Goal: Task Accomplishment & Management: Use online tool/utility

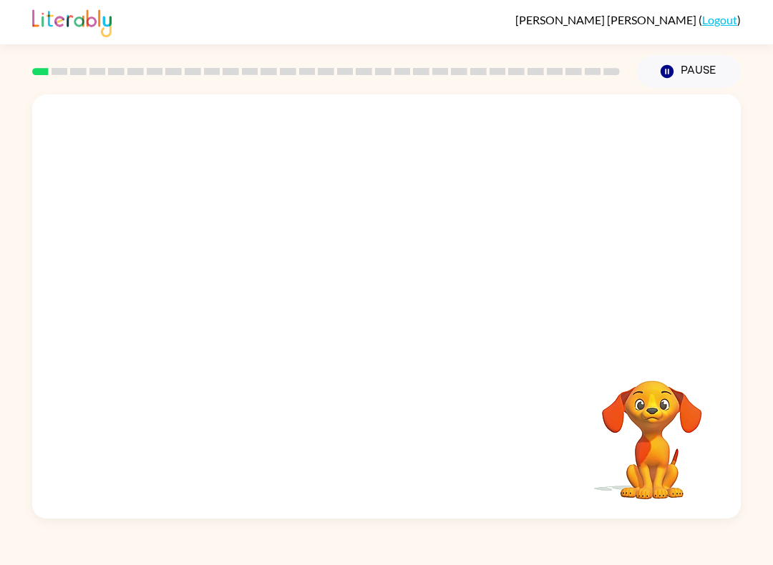
click at [589, 137] on video "Your browser must support playing .mp4 files to use Literably. Please try using…" at bounding box center [386, 222] width 708 height 256
click at [397, 320] on icon "button" at bounding box center [386, 313] width 25 height 25
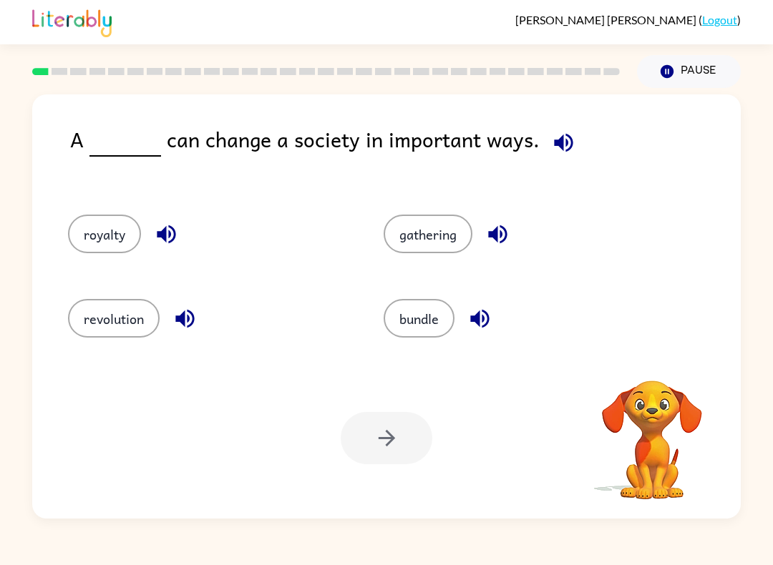
click at [562, 149] on icon "button" at bounding box center [563, 142] width 19 height 19
click at [554, 149] on icon "button" at bounding box center [563, 142] width 19 height 19
click at [556, 148] on icon "button" at bounding box center [563, 142] width 19 height 19
click at [557, 138] on icon "button" at bounding box center [563, 142] width 25 height 25
click at [175, 236] on icon "button" at bounding box center [166, 234] width 19 height 19
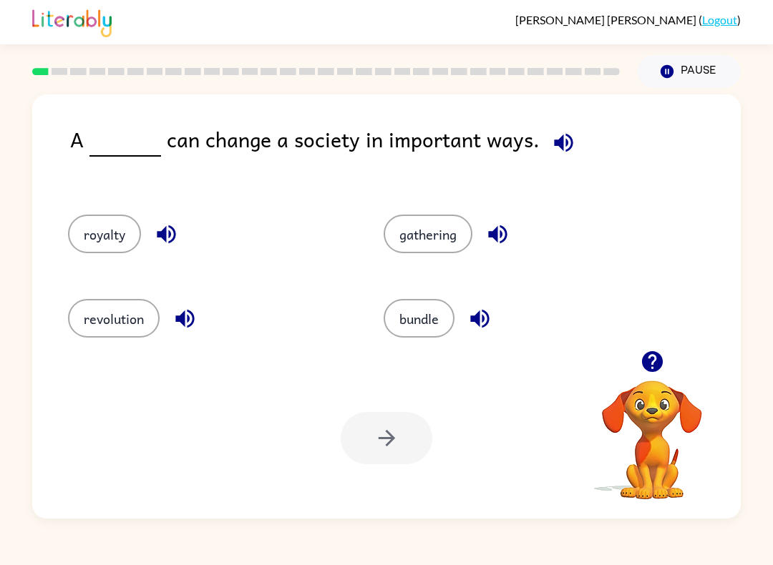
click at [185, 314] on icon "button" at bounding box center [184, 319] width 19 height 19
click at [485, 324] on icon "button" at bounding box center [479, 318] width 25 height 25
click at [499, 235] on icon "button" at bounding box center [497, 234] width 19 height 19
click at [486, 318] on icon "button" at bounding box center [479, 319] width 19 height 19
click at [494, 243] on icon "button" at bounding box center [497, 234] width 25 height 25
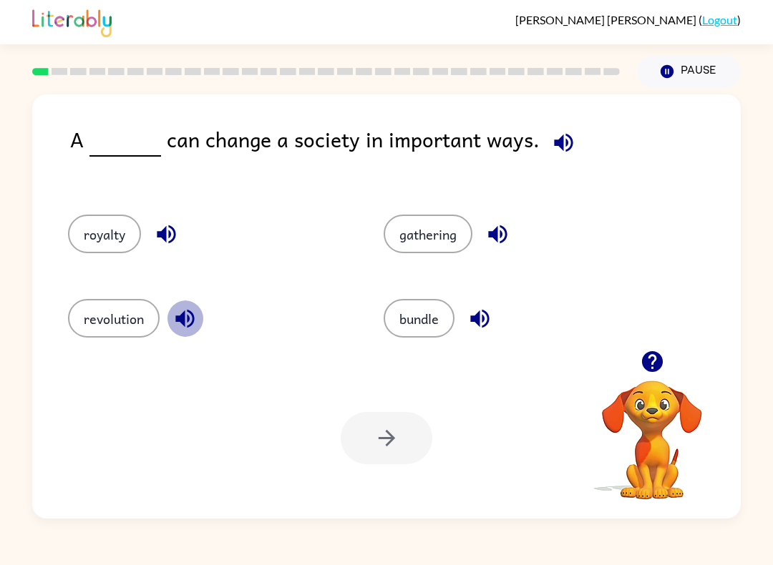
click at [183, 321] on icon "button" at bounding box center [184, 319] width 19 height 19
click at [150, 228] on button "button" at bounding box center [166, 234] width 36 height 36
click at [165, 240] on icon "button" at bounding box center [166, 234] width 19 height 19
click at [170, 248] on button "button" at bounding box center [166, 234] width 36 height 36
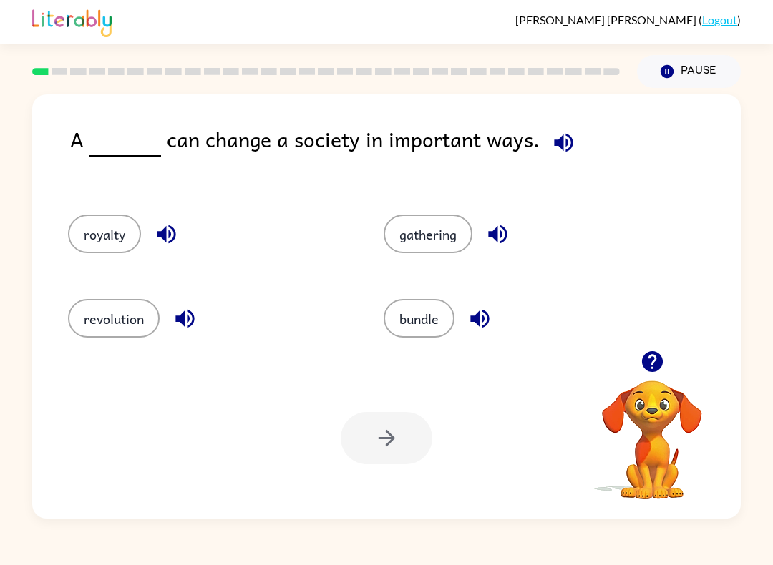
click at [98, 235] on button "royalty" at bounding box center [104, 234] width 73 height 39
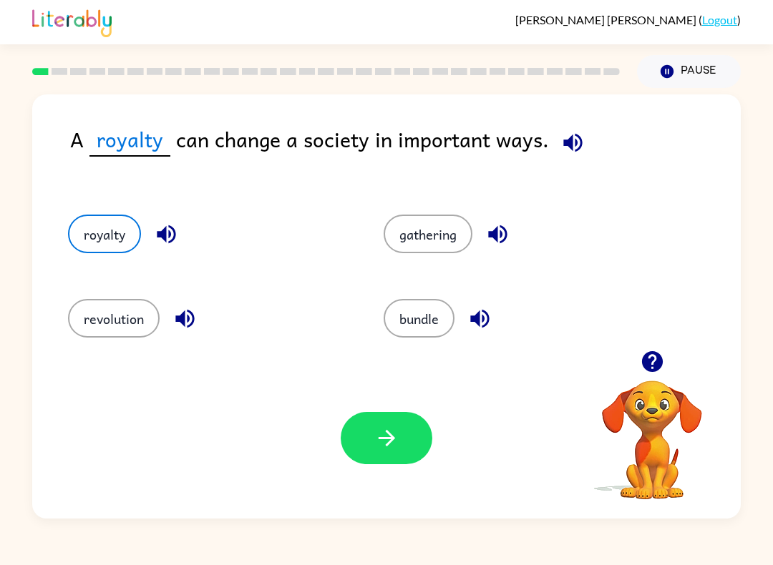
click at [390, 449] on icon "button" at bounding box center [386, 438] width 25 height 25
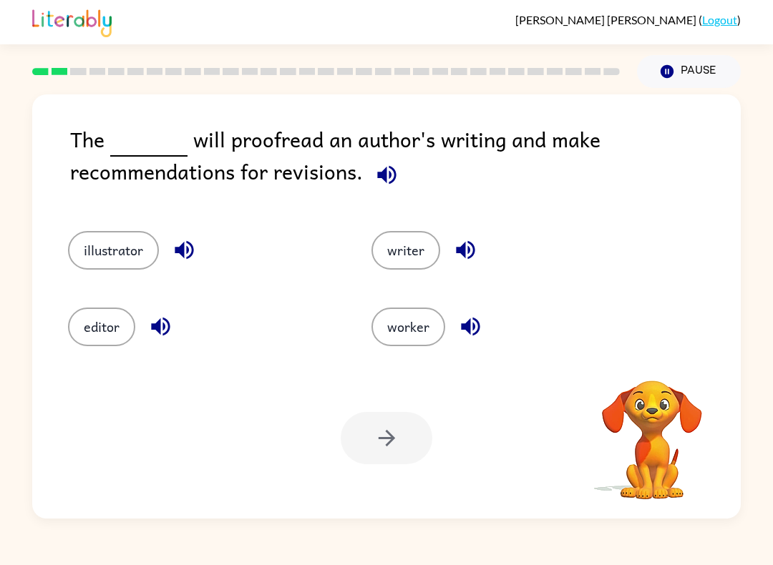
click at [387, 175] on icon "button" at bounding box center [386, 174] width 25 height 25
click at [396, 186] on icon "button" at bounding box center [386, 174] width 25 height 25
click at [394, 180] on icon "button" at bounding box center [386, 174] width 19 height 19
click at [391, 187] on icon "button" at bounding box center [386, 174] width 25 height 25
click at [389, 175] on icon "button" at bounding box center [386, 174] width 19 height 19
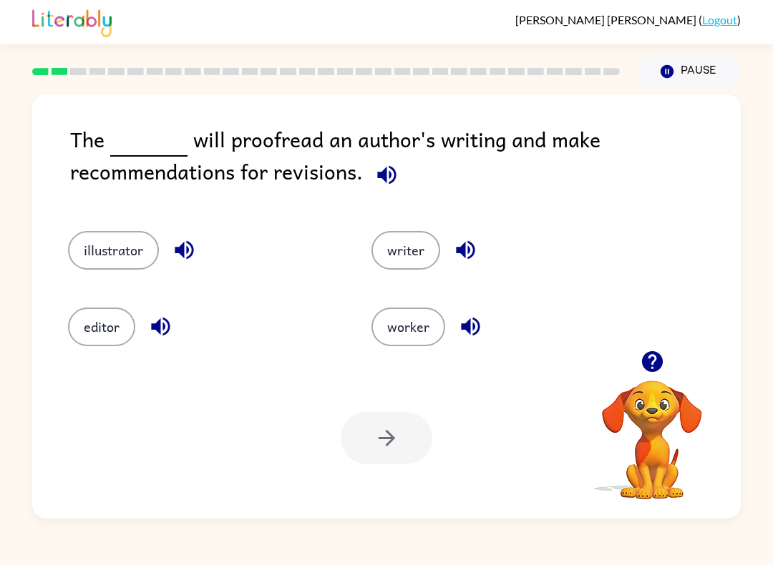
click at [384, 173] on icon "button" at bounding box center [386, 174] width 19 height 19
click at [387, 176] on icon "button" at bounding box center [386, 174] width 25 height 25
click at [376, 181] on icon "button" at bounding box center [386, 174] width 25 height 25
click at [391, 187] on icon "button" at bounding box center [386, 174] width 25 height 25
click at [382, 174] on icon "button" at bounding box center [386, 174] width 19 height 19
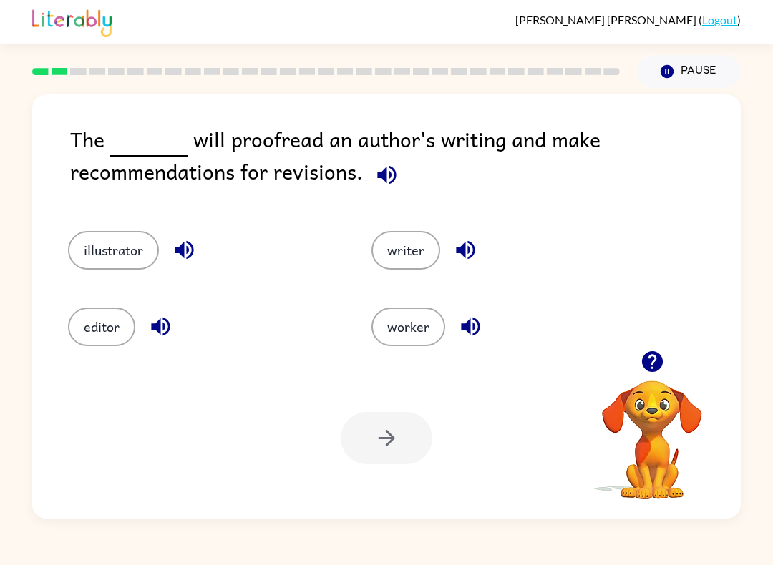
click at [474, 247] on icon "button" at bounding box center [465, 250] width 25 height 25
click at [390, 181] on icon "button" at bounding box center [386, 174] width 25 height 25
click at [174, 262] on icon "button" at bounding box center [184, 250] width 25 height 25
click at [462, 253] on icon "button" at bounding box center [465, 250] width 19 height 19
click at [159, 338] on icon "button" at bounding box center [160, 326] width 25 height 25
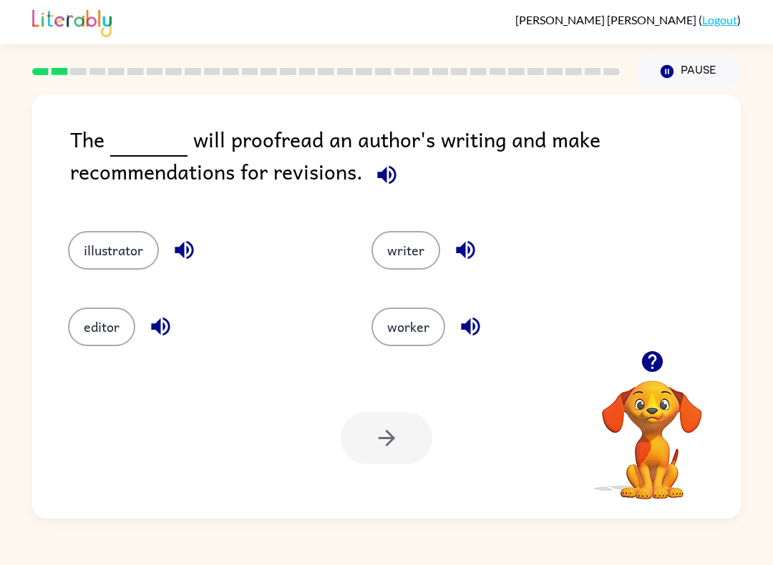
click at [467, 328] on icon "button" at bounding box center [470, 327] width 19 height 19
click at [452, 248] on button "button" at bounding box center [465, 250] width 36 height 36
click at [425, 253] on button "writer" at bounding box center [405, 250] width 69 height 39
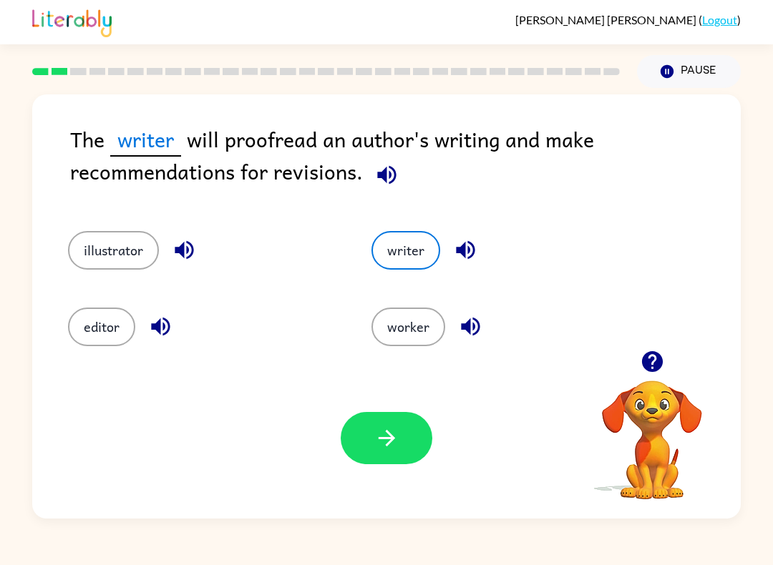
click at [394, 433] on icon "button" at bounding box center [386, 438] width 25 height 25
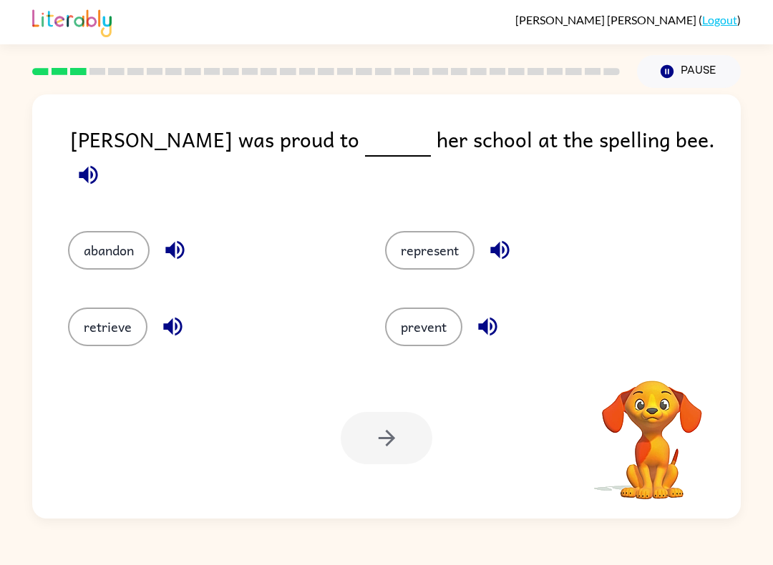
click at [101, 162] on icon "button" at bounding box center [88, 174] width 25 height 25
click at [180, 232] on button "button" at bounding box center [175, 250] width 36 height 36
click at [177, 325] on icon "button" at bounding box center [172, 327] width 19 height 19
click at [489, 318] on icon "button" at bounding box center [487, 326] width 25 height 25
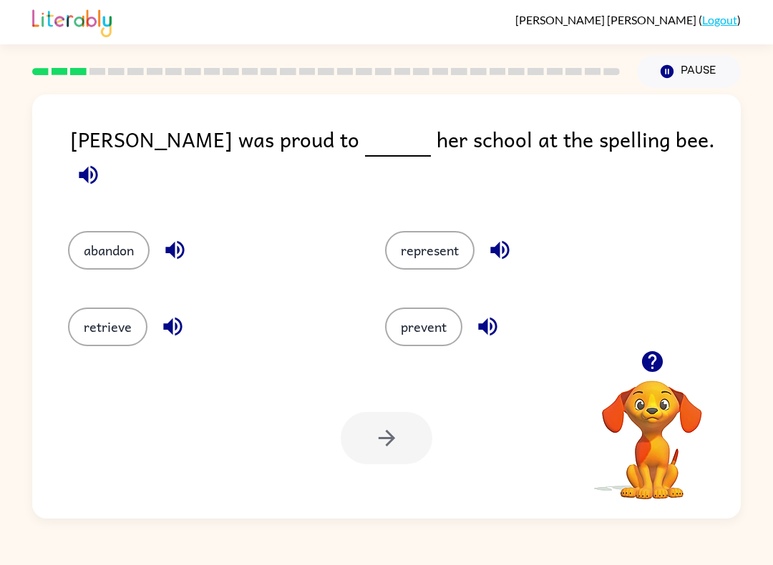
click at [511, 238] on icon "button" at bounding box center [499, 250] width 25 height 25
click at [459, 235] on button "represent" at bounding box center [429, 250] width 89 height 39
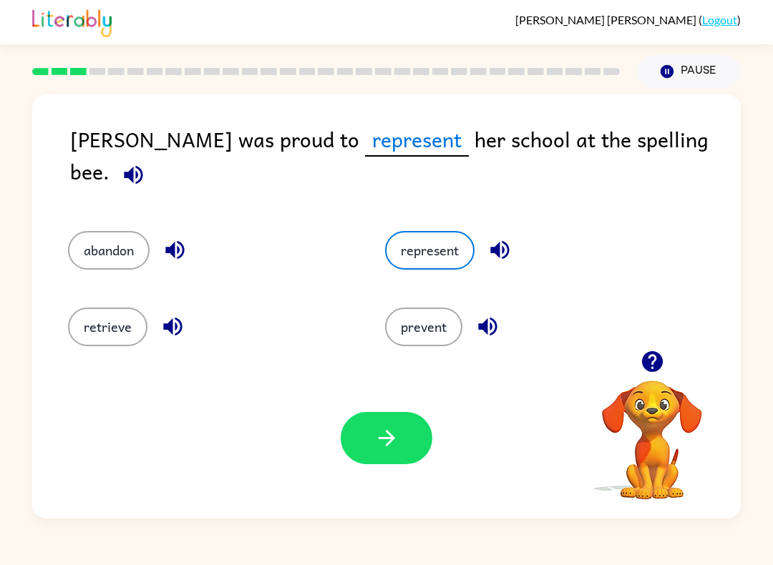
click at [374, 447] on icon "button" at bounding box center [386, 438] width 25 height 25
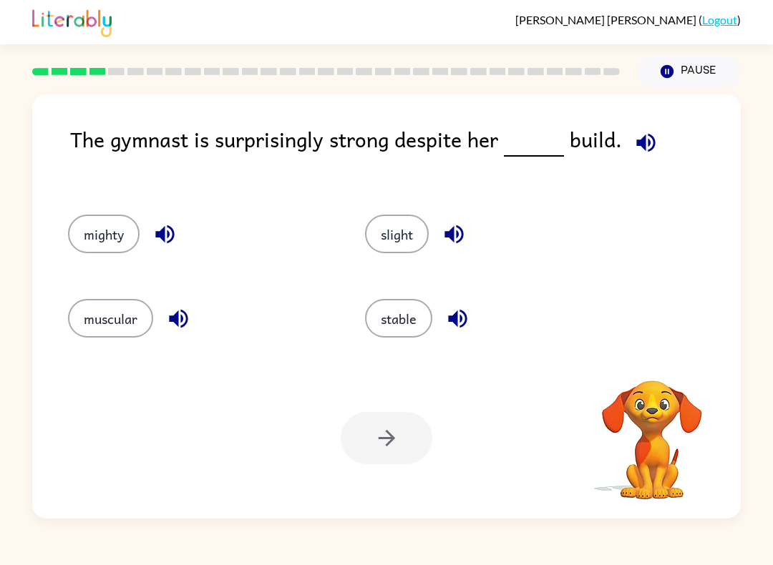
click at [633, 140] on icon "button" at bounding box center [645, 142] width 25 height 25
click at [462, 223] on icon "button" at bounding box center [453, 234] width 25 height 25
click at [461, 318] on icon "button" at bounding box center [457, 318] width 25 height 25
click at [154, 245] on icon "button" at bounding box center [164, 234] width 25 height 25
click at [174, 320] on icon "button" at bounding box center [178, 319] width 19 height 19
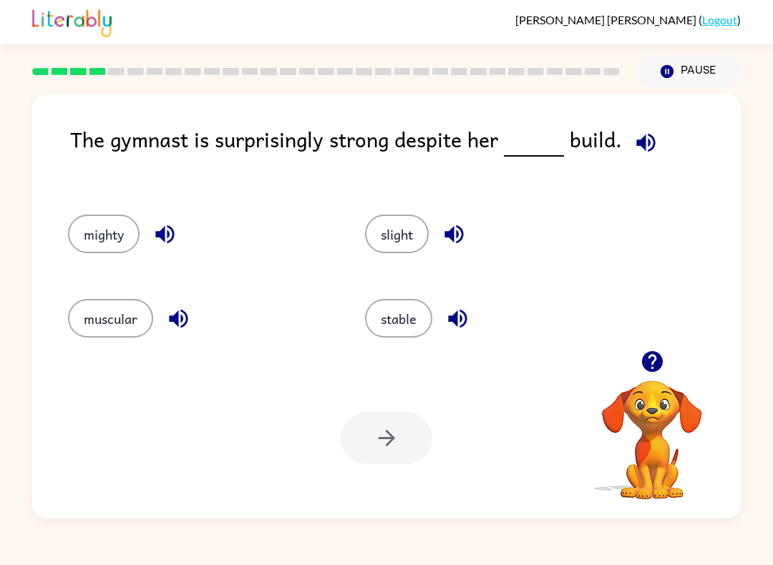
click at [129, 316] on button "muscular" at bounding box center [110, 318] width 85 height 39
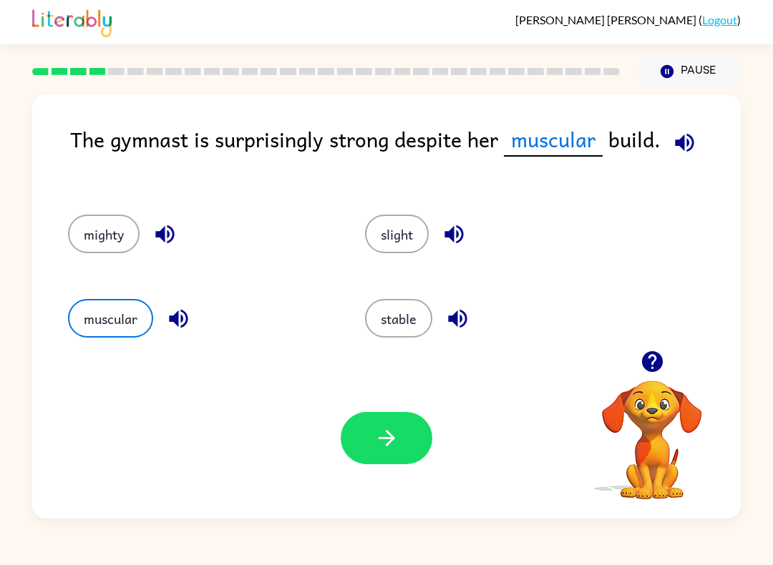
click at [355, 451] on button "button" at bounding box center [387, 438] width 92 height 52
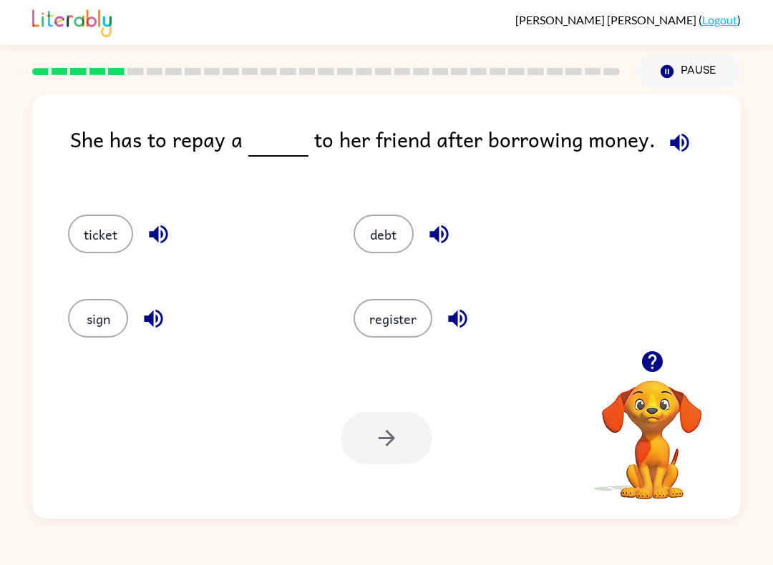
click at [674, 136] on icon "button" at bounding box center [679, 142] width 25 height 25
click at [158, 242] on icon "button" at bounding box center [158, 234] width 19 height 19
click at [157, 321] on icon "button" at bounding box center [153, 319] width 19 height 19
click at [452, 323] on icon "button" at bounding box center [457, 318] width 25 height 25
click at [435, 236] on icon "button" at bounding box center [438, 234] width 19 height 19
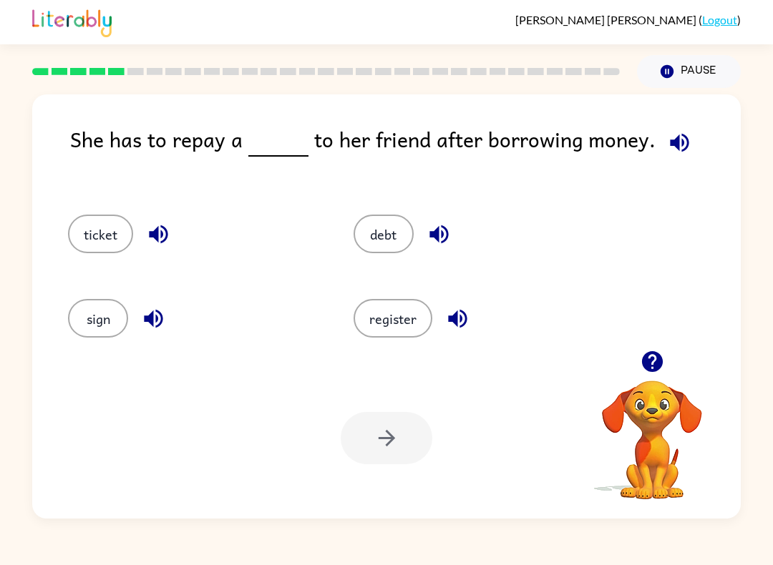
click at [171, 228] on icon "button" at bounding box center [158, 234] width 25 height 25
click at [170, 228] on icon "button" at bounding box center [158, 234] width 25 height 25
click at [94, 233] on button "ticket" at bounding box center [100, 234] width 65 height 39
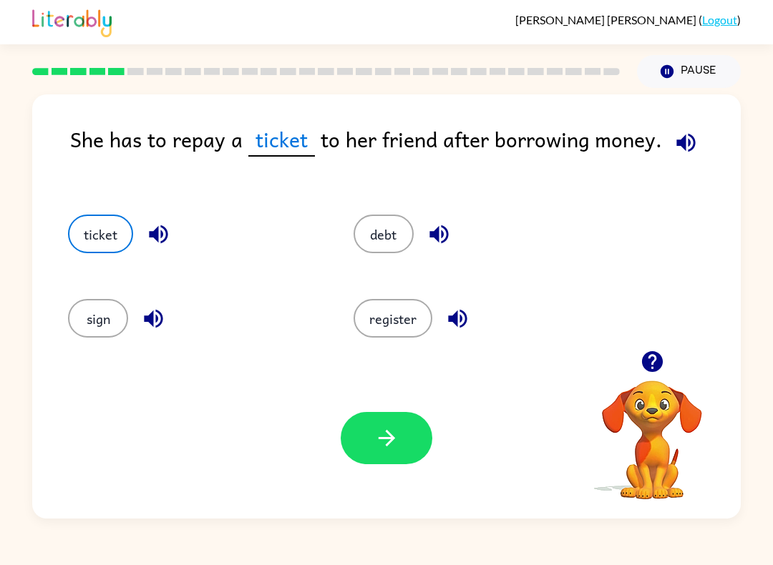
click at [401, 464] on button "button" at bounding box center [387, 438] width 92 height 52
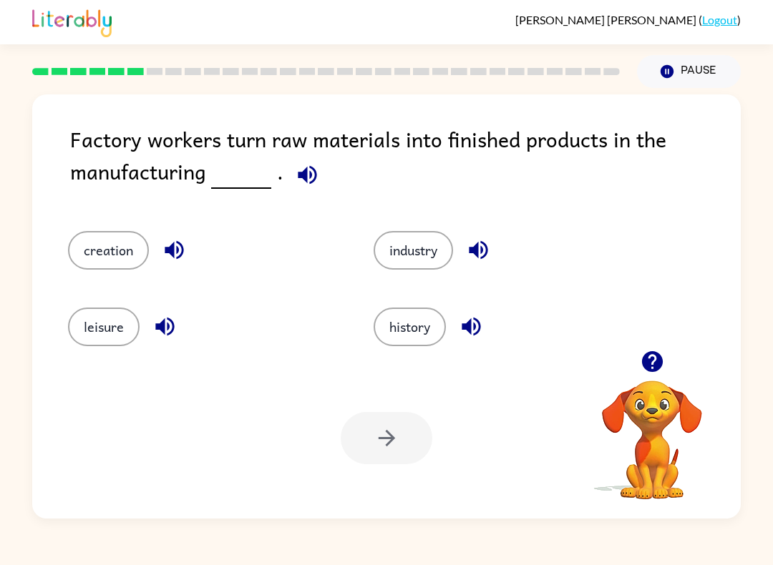
click at [340, 172] on div "Factory workers turn raw materials into finished products in the manufacturing ." at bounding box center [405, 162] width 670 height 79
click at [304, 185] on icon "button" at bounding box center [307, 174] width 25 height 25
click at [172, 257] on icon "button" at bounding box center [174, 250] width 19 height 19
click at [295, 177] on icon "button" at bounding box center [307, 174] width 25 height 25
click at [185, 258] on icon "button" at bounding box center [174, 250] width 25 height 25
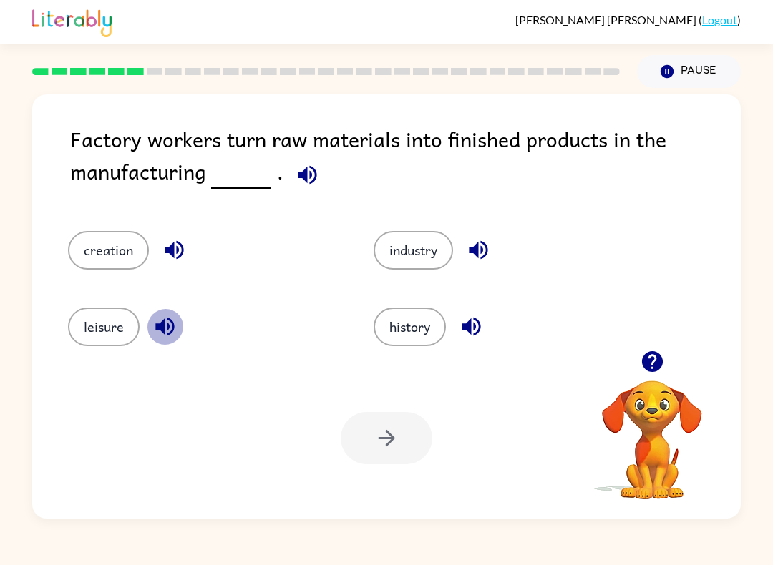
click at [167, 332] on icon "button" at bounding box center [164, 326] width 25 height 25
click at [470, 337] on icon "button" at bounding box center [471, 326] width 25 height 25
click at [491, 240] on icon "button" at bounding box center [478, 250] width 25 height 25
click at [447, 255] on button "industry" at bounding box center [413, 250] width 79 height 39
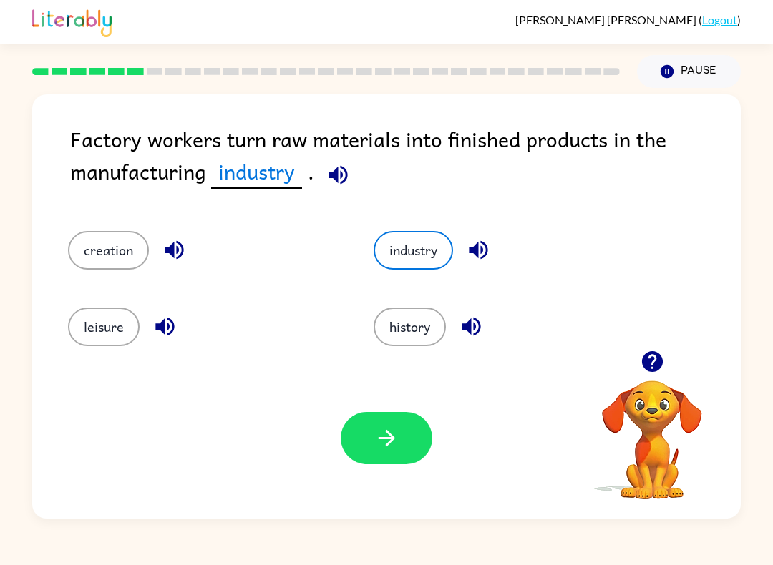
click at [387, 431] on icon "button" at bounding box center [386, 438] width 16 height 16
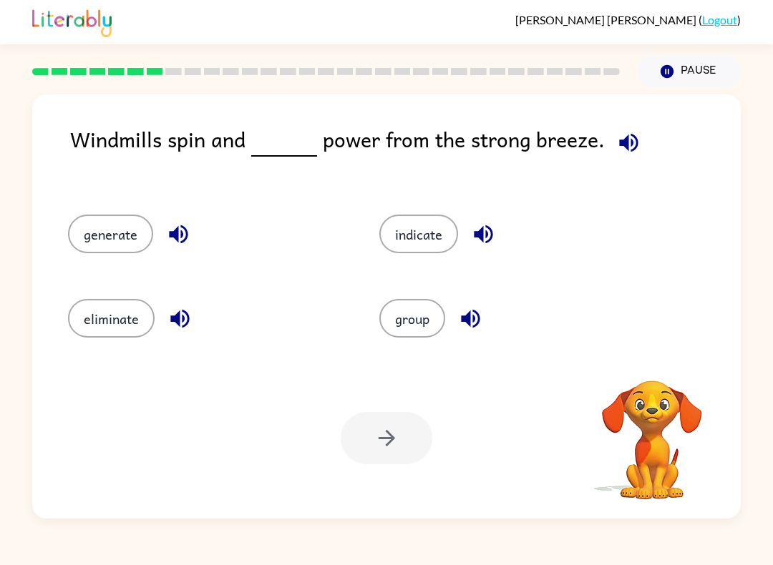
click at [628, 118] on div "Windmills spin and power from the strong breeze. generate indicate eliminate gr…" at bounding box center [386, 306] width 708 height 424
click at [627, 117] on div "Windmills spin and power from the strong breeze. generate indicate eliminate gr…" at bounding box center [386, 306] width 708 height 424
click at [610, 150] on button "button" at bounding box center [628, 143] width 36 height 36
click at [616, 152] on icon "button" at bounding box center [628, 142] width 25 height 25
click at [640, 139] on button "button" at bounding box center [628, 143] width 36 height 36
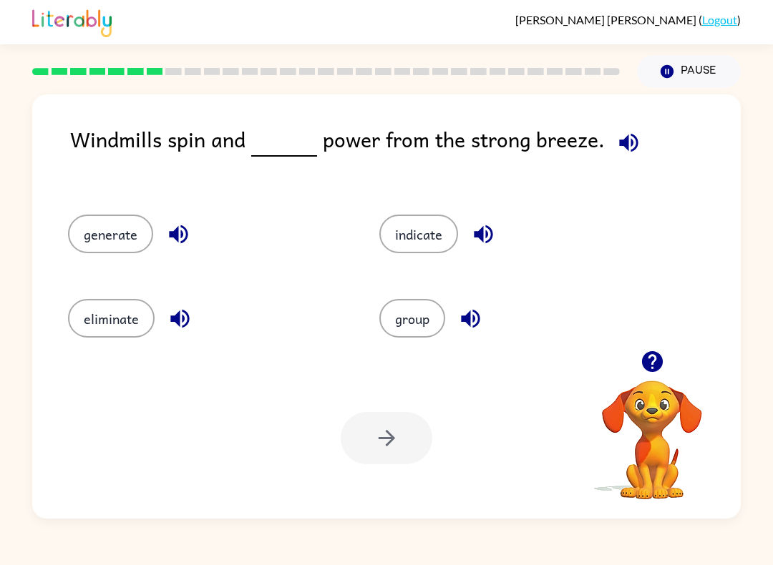
click at [622, 145] on icon "button" at bounding box center [628, 142] width 19 height 19
click at [623, 137] on icon "button" at bounding box center [628, 142] width 19 height 19
click at [616, 155] on icon "button" at bounding box center [628, 142] width 25 height 25
click at [616, 154] on icon "button" at bounding box center [628, 142] width 25 height 25
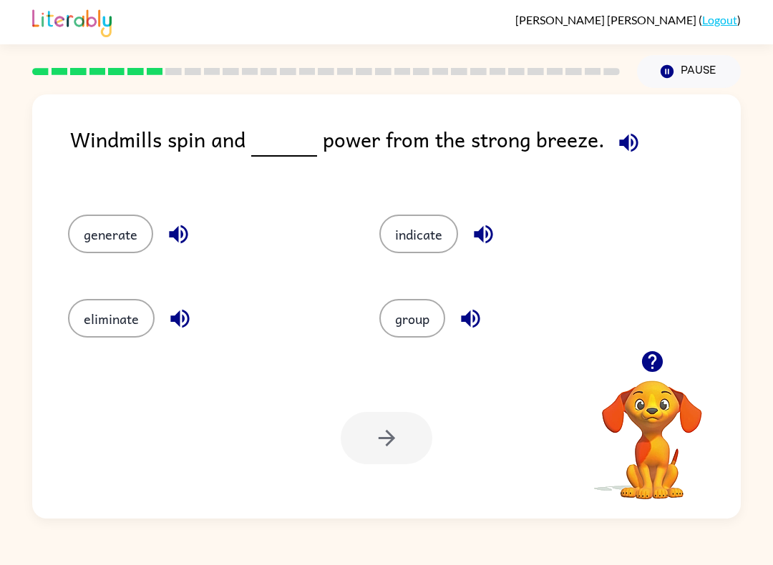
click at [618, 157] on button "button" at bounding box center [628, 143] width 36 height 36
click at [618, 155] on icon "button" at bounding box center [628, 142] width 25 height 25
click at [633, 155] on icon "button" at bounding box center [628, 142] width 25 height 25
click at [657, 365] on icon "button" at bounding box center [651, 361] width 21 height 21
click at [634, 147] on icon "button" at bounding box center [628, 142] width 25 height 25
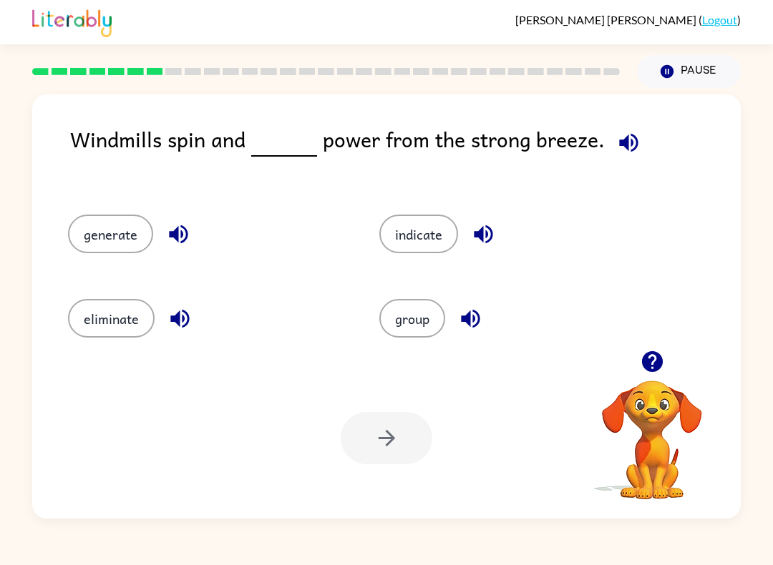
click at [492, 233] on icon "button" at bounding box center [483, 234] width 19 height 19
click at [630, 142] on icon "button" at bounding box center [628, 142] width 25 height 25
click at [185, 228] on icon "button" at bounding box center [178, 234] width 25 height 25
click at [168, 235] on icon "button" at bounding box center [178, 234] width 25 height 25
click at [180, 239] on icon "button" at bounding box center [178, 234] width 19 height 19
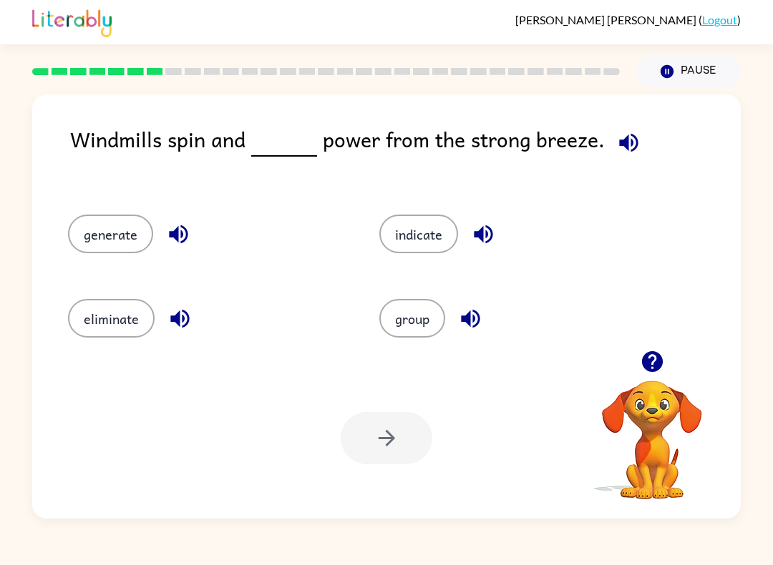
click at [184, 233] on icon "button" at bounding box center [178, 234] width 25 height 25
click at [175, 309] on icon "button" at bounding box center [179, 318] width 25 height 25
click at [471, 317] on icon "button" at bounding box center [470, 319] width 19 height 19
click at [488, 235] on icon "button" at bounding box center [483, 234] width 19 height 19
click at [629, 146] on icon "button" at bounding box center [628, 142] width 25 height 25
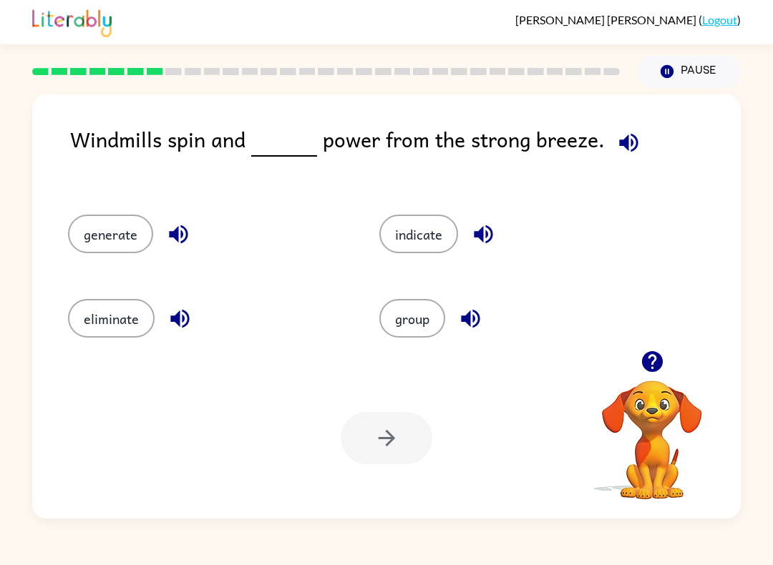
click at [627, 142] on icon "button" at bounding box center [628, 142] width 19 height 19
click at [177, 244] on icon "button" at bounding box center [178, 234] width 25 height 25
click at [188, 332] on button "button" at bounding box center [180, 319] width 36 height 36
click at [478, 324] on icon "button" at bounding box center [470, 319] width 19 height 19
click at [483, 238] on icon "button" at bounding box center [483, 234] width 19 height 19
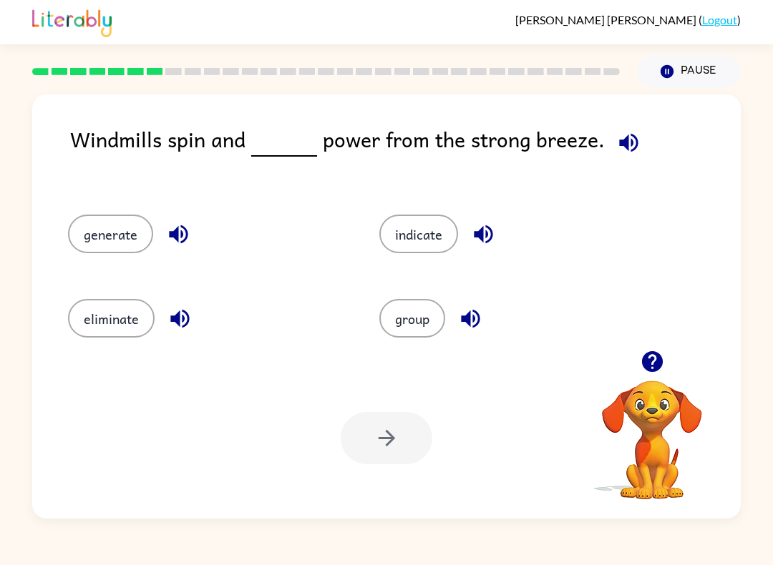
click at [435, 242] on button "indicate" at bounding box center [418, 234] width 79 height 39
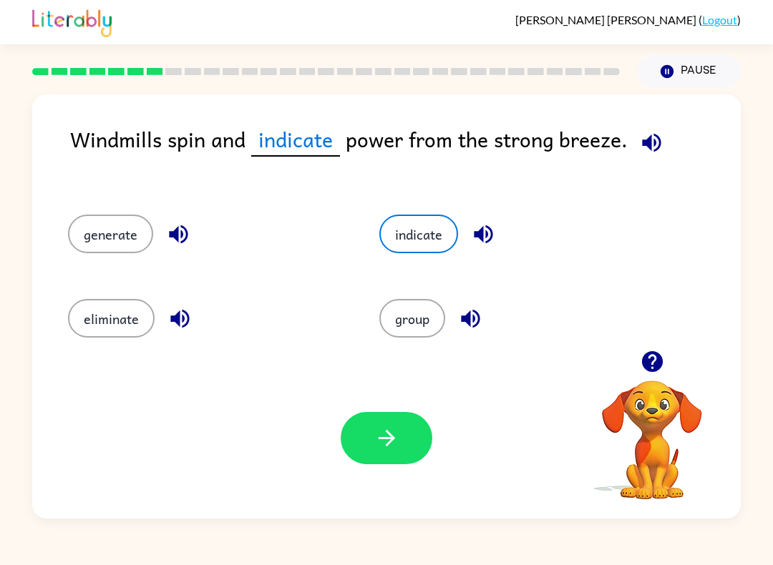
click at [399, 451] on icon "button" at bounding box center [386, 438] width 25 height 25
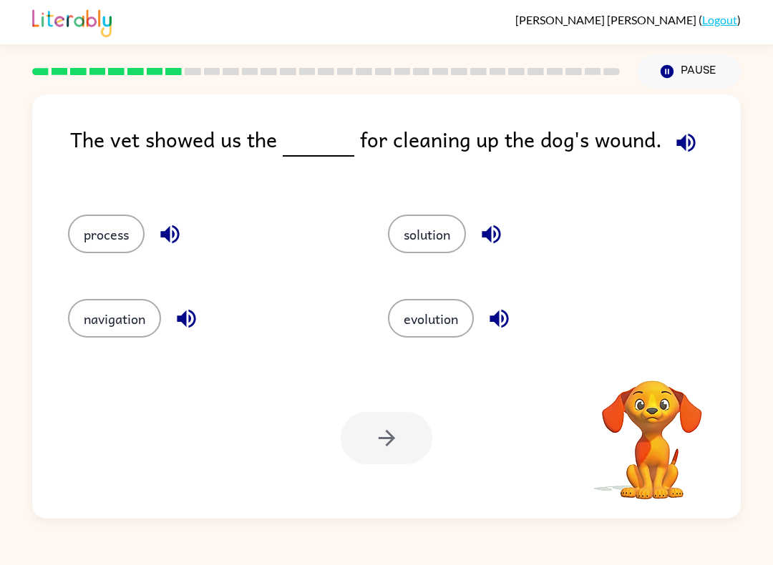
click at [673, 152] on icon "button" at bounding box center [685, 142] width 25 height 25
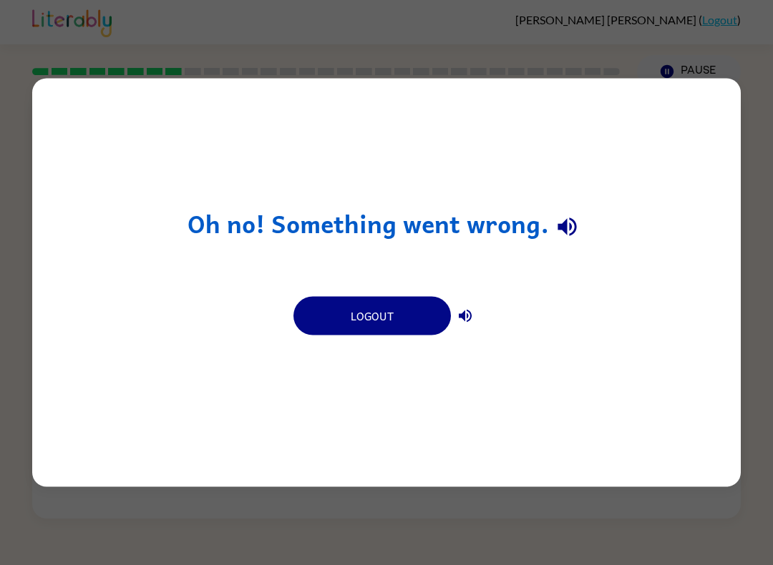
click at [325, 502] on div "Oh no! Something went wrong. Logout" at bounding box center [386, 282] width 773 height 565
click at [335, 519] on div "Oh no! Something went wrong. Logout" at bounding box center [386, 282] width 773 height 565
click at [332, 534] on div "Oh no! Something went wrong. Logout" at bounding box center [386, 282] width 773 height 565
click at [337, 512] on div "Oh no! Something went wrong. Logout" at bounding box center [386, 282] width 773 height 565
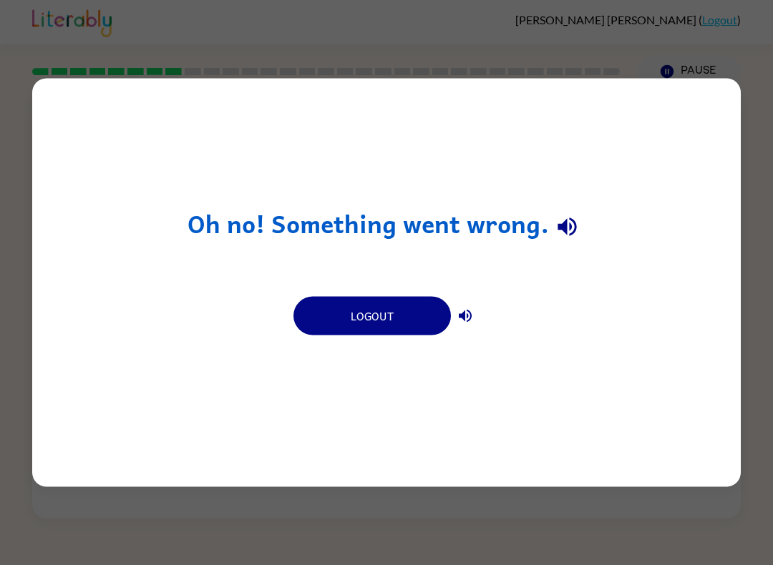
click at [314, 316] on button "Logout" at bounding box center [371, 316] width 157 height 39
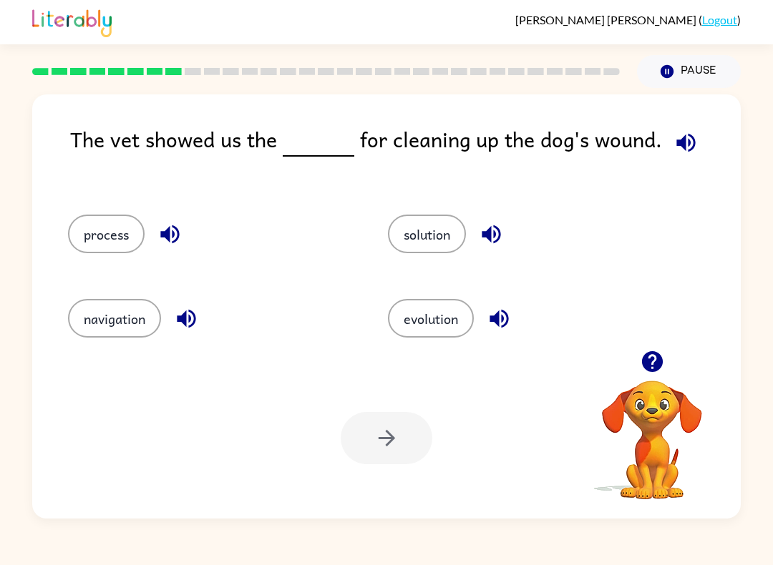
click at [675, 148] on icon "button" at bounding box center [685, 142] width 25 height 25
click at [167, 233] on icon "button" at bounding box center [169, 234] width 19 height 19
click at [498, 226] on icon "button" at bounding box center [491, 234] width 25 height 25
click at [194, 318] on icon "button" at bounding box center [186, 318] width 25 height 25
click at [168, 230] on icon "button" at bounding box center [169, 234] width 19 height 19
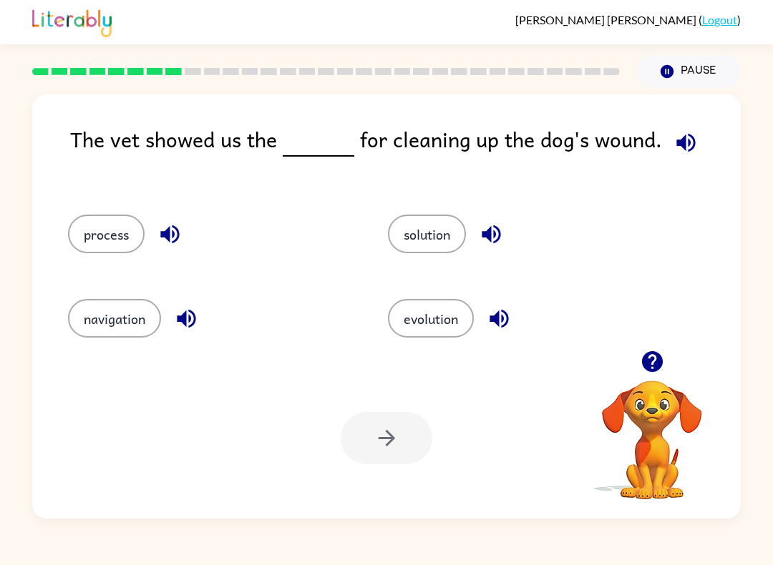
click at [693, 142] on icon "button" at bounding box center [685, 142] width 25 height 25
click at [100, 238] on button "process" at bounding box center [106, 234] width 77 height 39
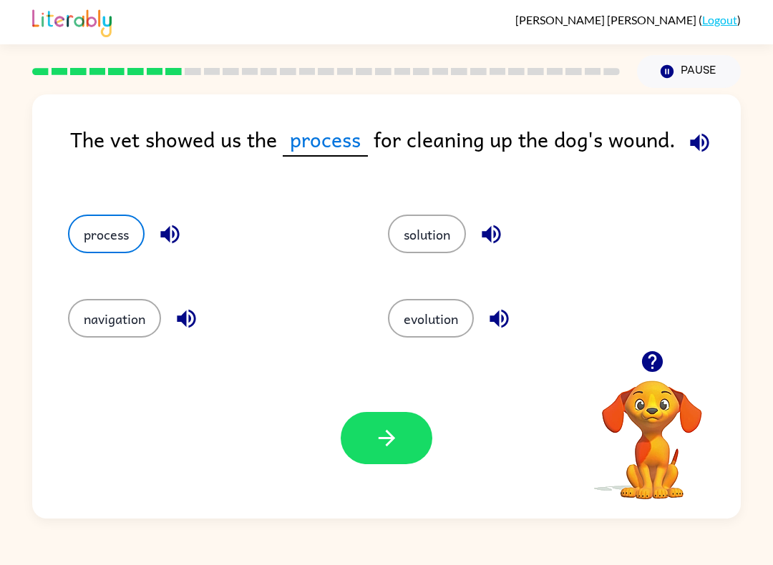
click at [409, 450] on button "button" at bounding box center [387, 438] width 92 height 52
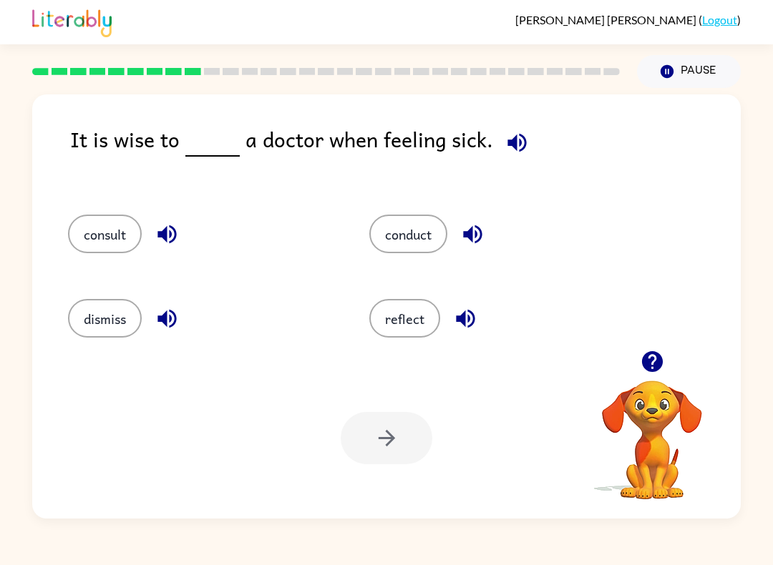
click at [511, 155] on icon "button" at bounding box center [516, 142] width 25 height 25
click at [515, 137] on icon "button" at bounding box center [516, 142] width 19 height 19
click at [164, 233] on icon "button" at bounding box center [166, 234] width 19 height 19
click at [165, 318] on icon "button" at bounding box center [166, 319] width 19 height 19
click at [94, 235] on button "consult" at bounding box center [105, 234] width 74 height 39
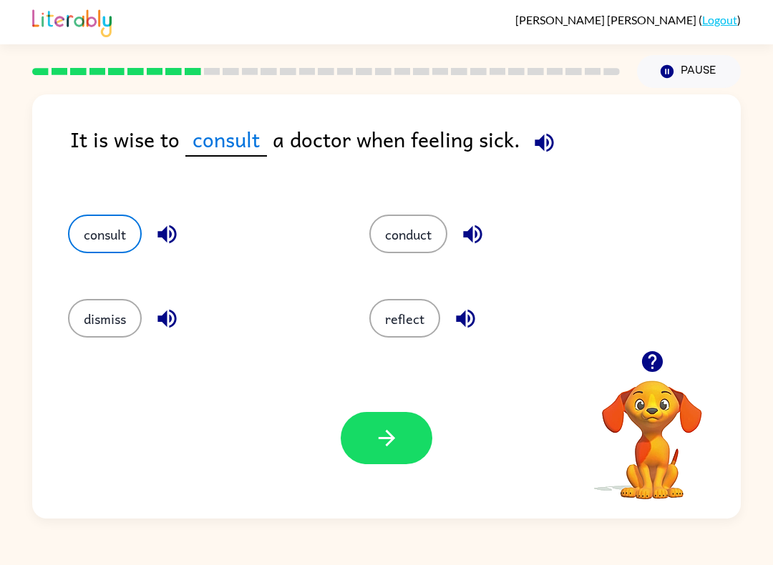
click at [374, 421] on button "button" at bounding box center [387, 438] width 92 height 52
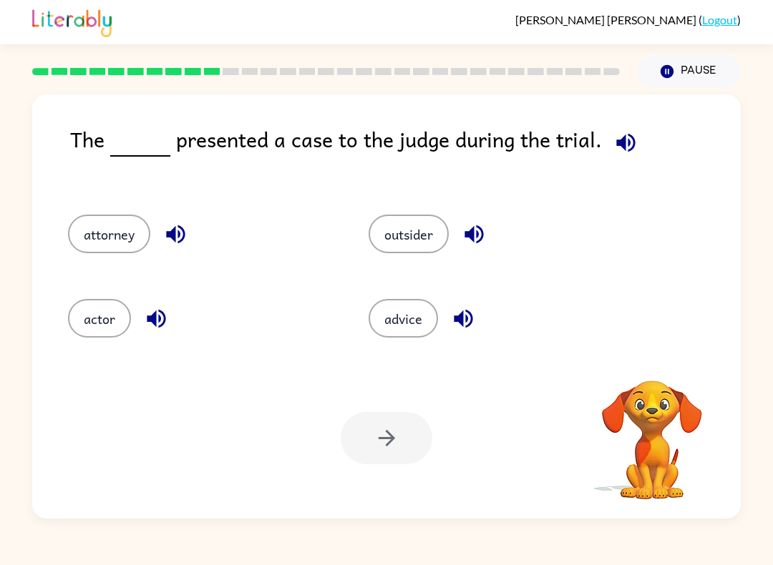
click at [624, 127] on button "button" at bounding box center [626, 143] width 36 height 36
click at [184, 243] on icon "button" at bounding box center [175, 234] width 25 height 25
click at [632, 144] on icon "button" at bounding box center [625, 142] width 25 height 25
click at [170, 233] on icon "button" at bounding box center [175, 234] width 19 height 19
click at [624, 140] on icon "button" at bounding box center [625, 142] width 19 height 19
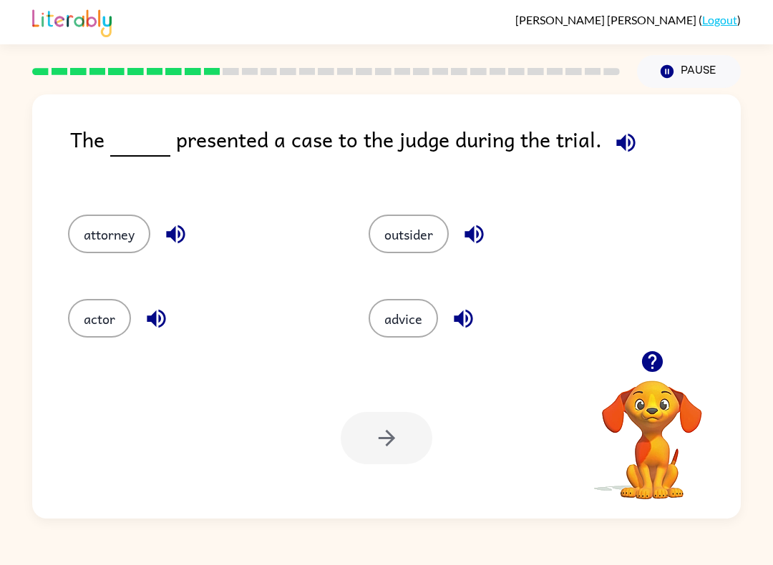
click at [174, 234] on icon "button" at bounding box center [175, 234] width 19 height 19
click at [156, 325] on icon "button" at bounding box center [156, 319] width 19 height 19
click at [451, 316] on button "button" at bounding box center [463, 319] width 36 height 36
click at [477, 223] on icon "button" at bounding box center [474, 234] width 25 height 25
click at [377, 331] on button "advice" at bounding box center [403, 318] width 69 height 39
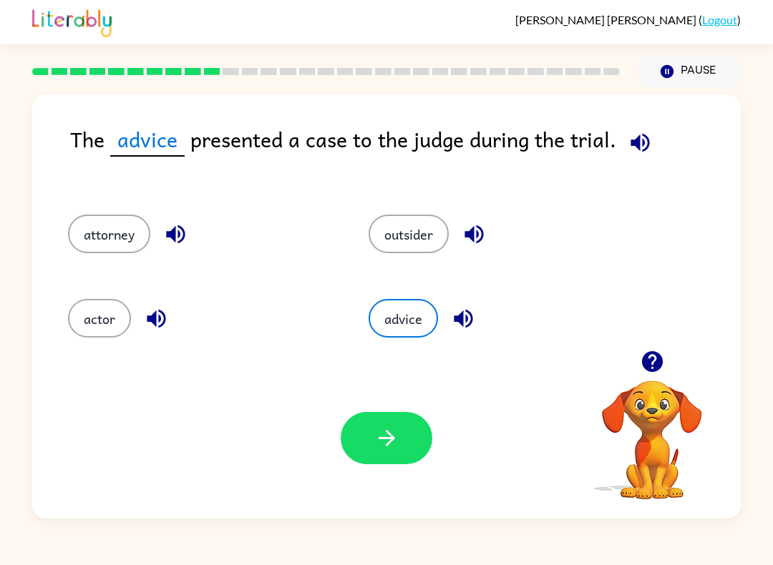
click at [374, 429] on icon "button" at bounding box center [386, 438] width 25 height 25
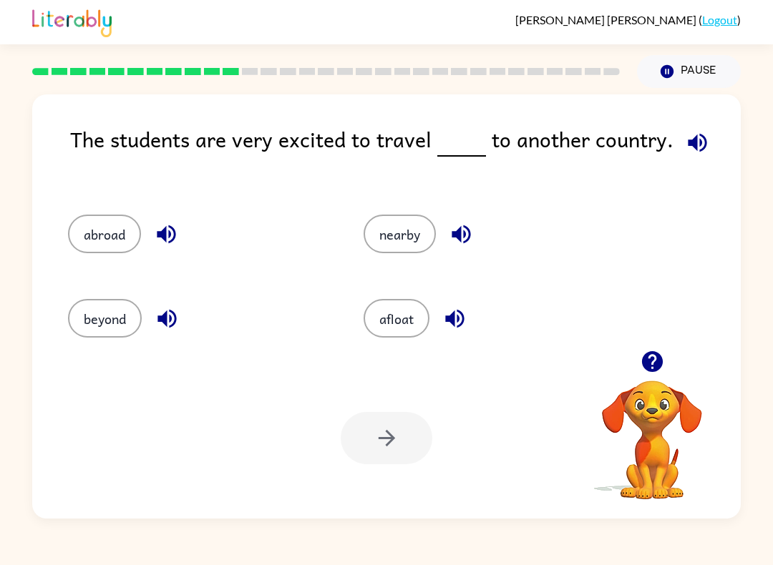
click at [703, 146] on icon "button" at bounding box center [697, 142] width 25 height 25
click at [450, 238] on icon "button" at bounding box center [461, 234] width 25 height 25
click at [456, 320] on icon "button" at bounding box center [454, 318] width 25 height 25
click at [161, 238] on icon "button" at bounding box center [166, 234] width 19 height 19
click at [166, 329] on icon "button" at bounding box center [167, 318] width 25 height 25
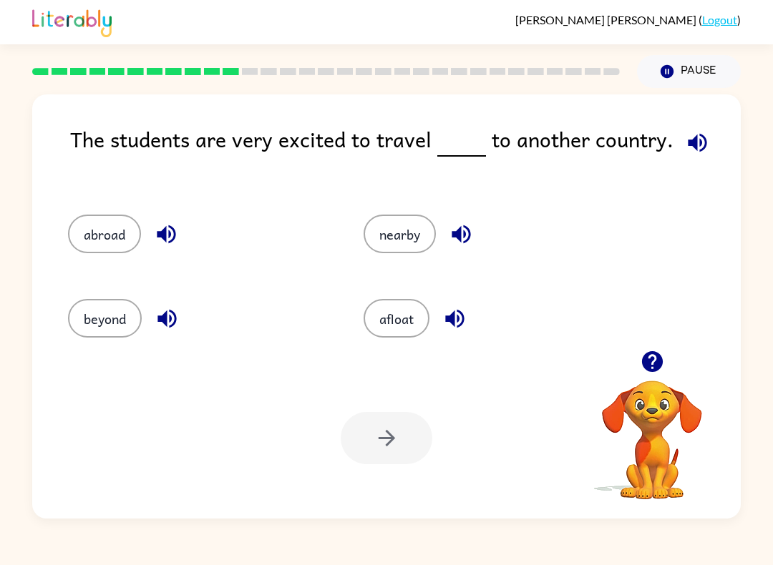
click at [409, 248] on button "nearby" at bounding box center [400, 234] width 72 height 39
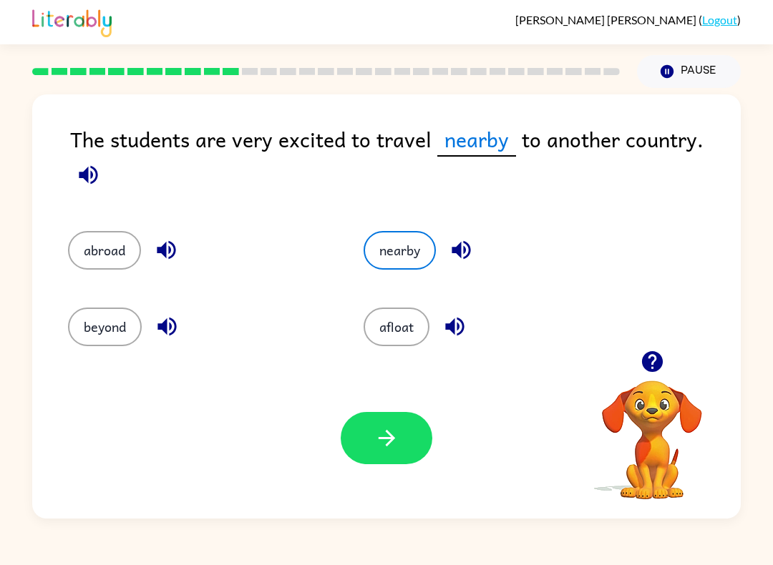
click at [376, 441] on icon "button" at bounding box center [386, 438] width 25 height 25
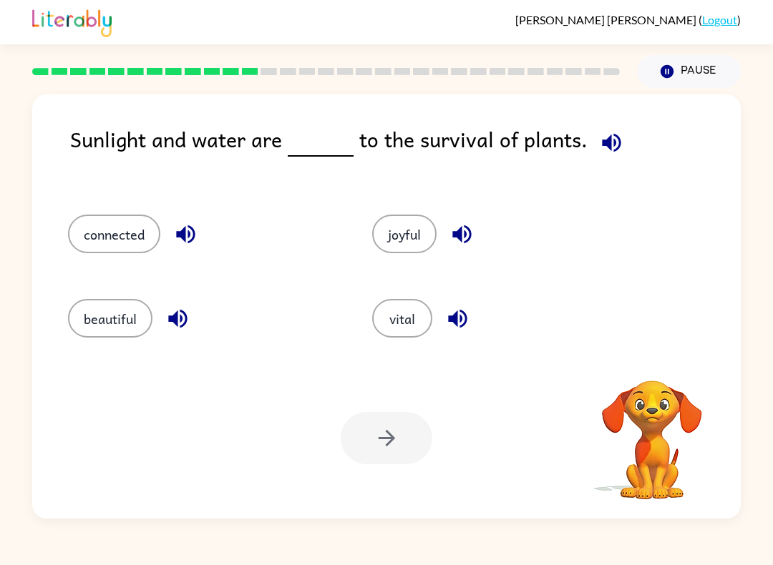
click at [617, 145] on icon "button" at bounding box center [611, 142] width 25 height 25
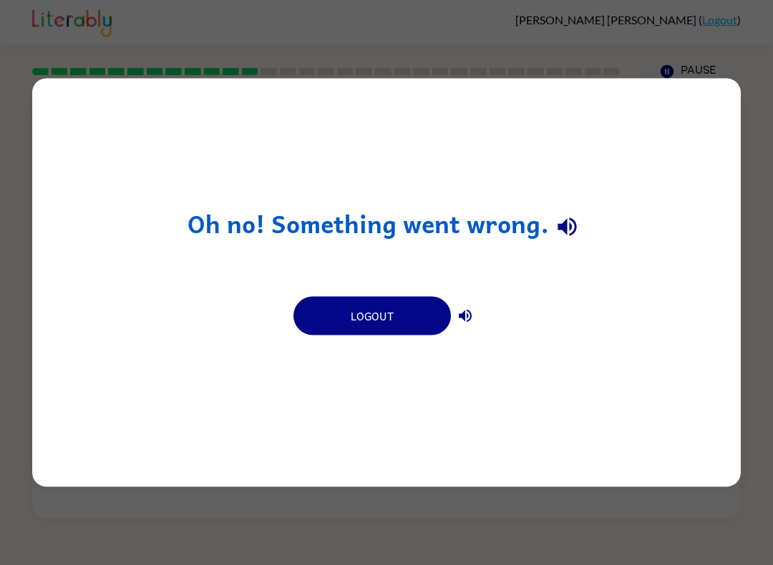
click at [406, 325] on button "Logout" at bounding box center [371, 316] width 157 height 39
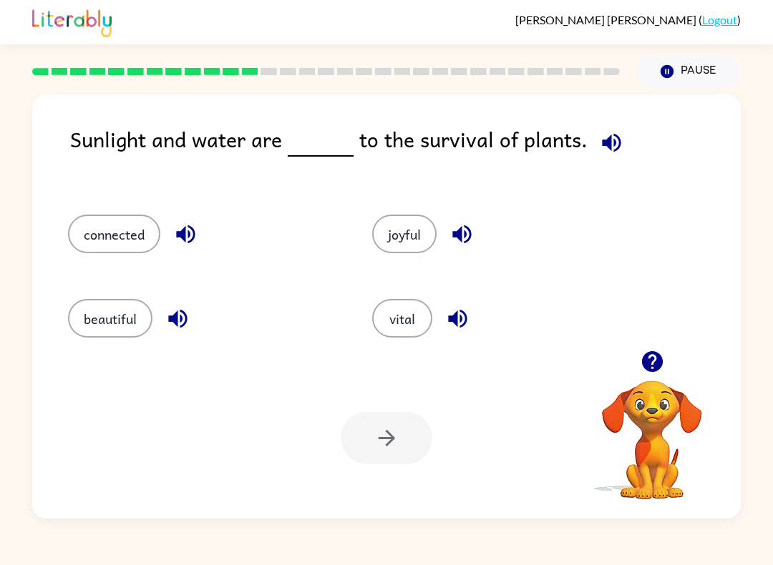
click at [602, 142] on icon "button" at bounding box center [611, 142] width 19 height 19
click at [110, 232] on button "connected" at bounding box center [114, 234] width 92 height 39
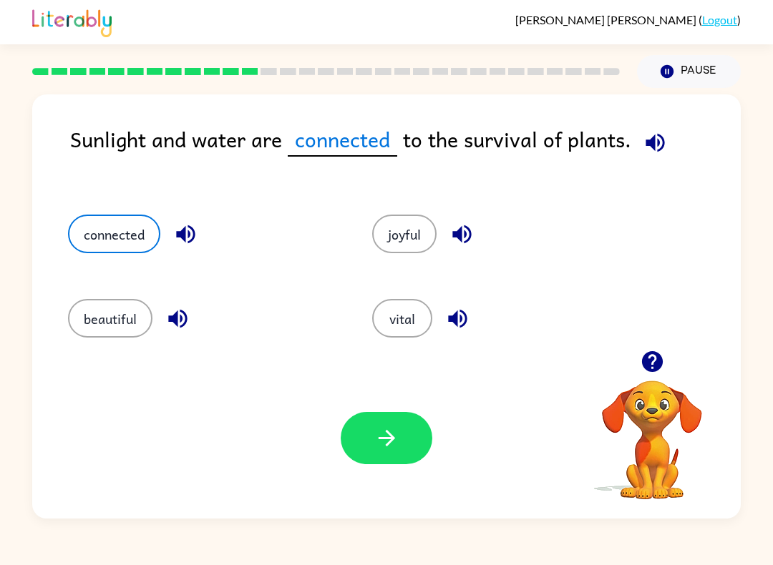
click at [177, 238] on icon "button" at bounding box center [185, 234] width 25 height 25
click at [182, 324] on icon "button" at bounding box center [177, 318] width 25 height 25
click at [441, 316] on button "button" at bounding box center [457, 319] width 36 height 36
click at [452, 321] on icon "button" at bounding box center [457, 319] width 19 height 19
click at [457, 311] on icon "button" at bounding box center [457, 318] width 25 height 25
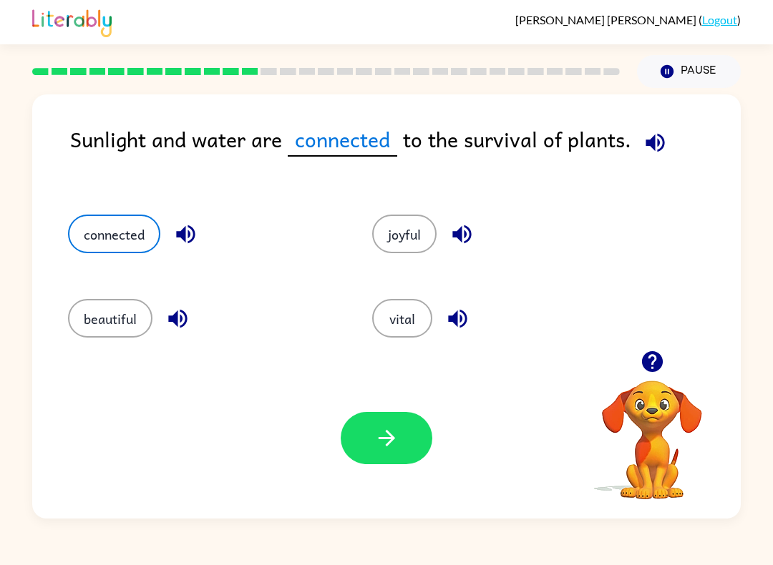
click at [459, 317] on icon "button" at bounding box center [457, 318] width 25 height 25
click at [104, 311] on button "beautiful" at bounding box center [110, 318] width 84 height 39
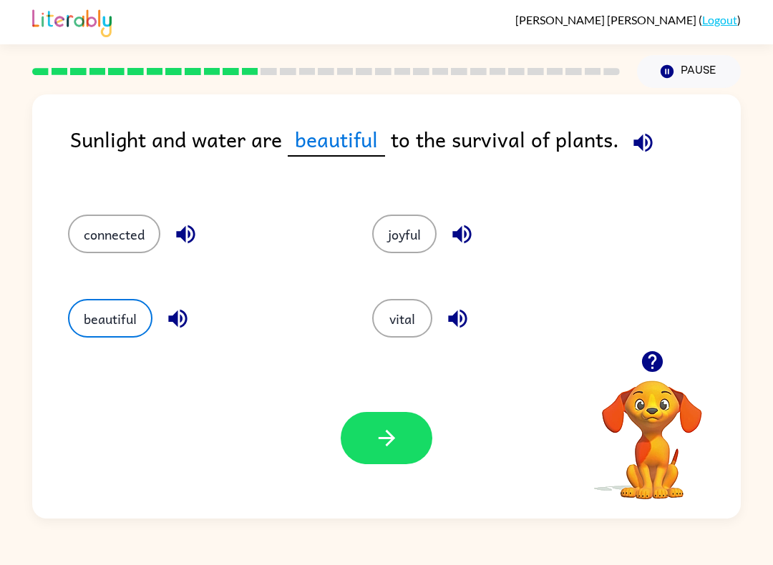
click at [390, 446] on icon "button" at bounding box center [386, 438] width 25 height 25
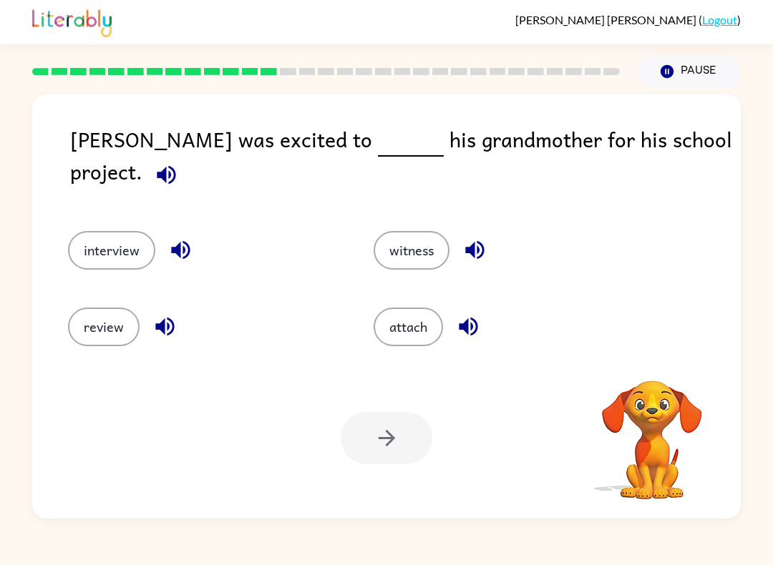
click at [185, 157] on button "button" at bounding box center [166, 175] width 36 height 36
click at [179, 162] on icon "button" at bounding box center [166, 174] width 25 height 25
click at [175, 165] on icon "button" at bounding box center [166, 174] width 19 height 19
click at [185, 241] on icon "button" at bounding box center [180, 250] width 19 height 19
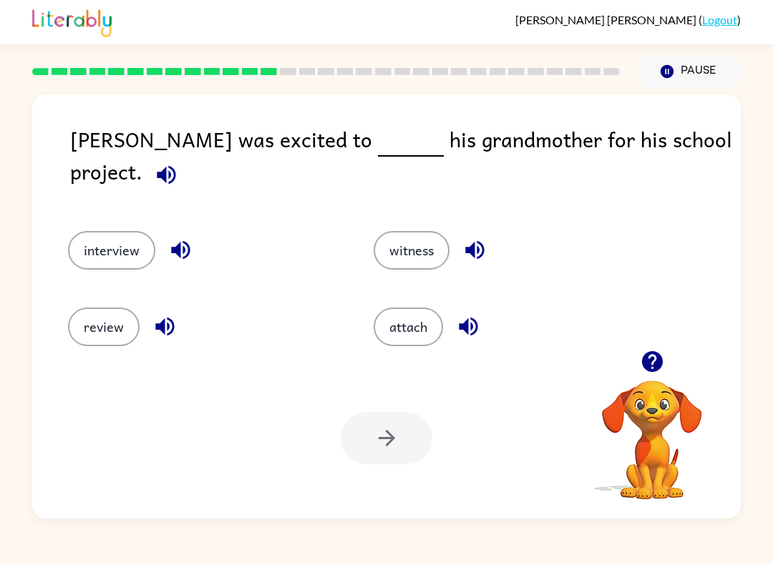
click at [172, 323] on icon "button" at bounding box center [164, 327] width 19 height 19
click at [472, 241] on icon "button" at bounding box center [474, 250] width 19 height 19
click at [473, 320] on icon "button" at bounding box center [468, 327] width 19 height 19
click at [197, 236] on button "button" at bounding box center [180, 250] width 36 height 36
click at [160, 323] on icon "button" at bounding box center [164, 327] width 19 height 19
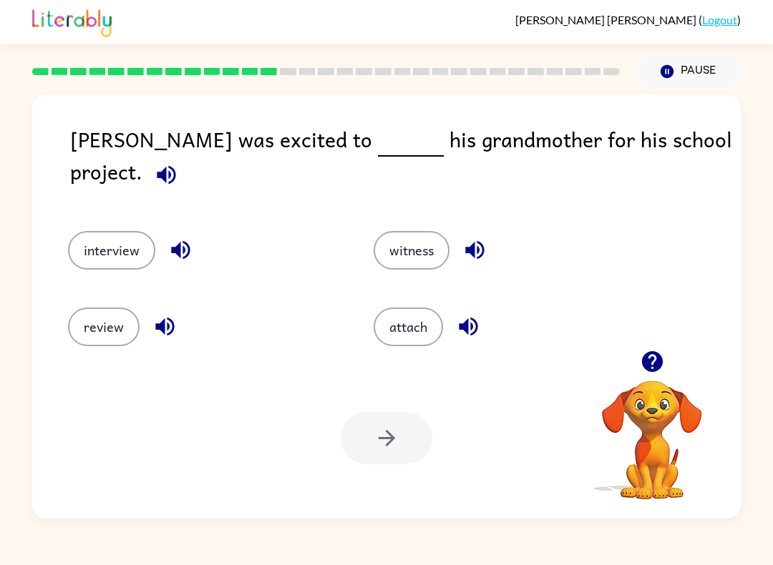
click at [93, 315] on button "review" at bounding box center [104, 327] width 72 height 39
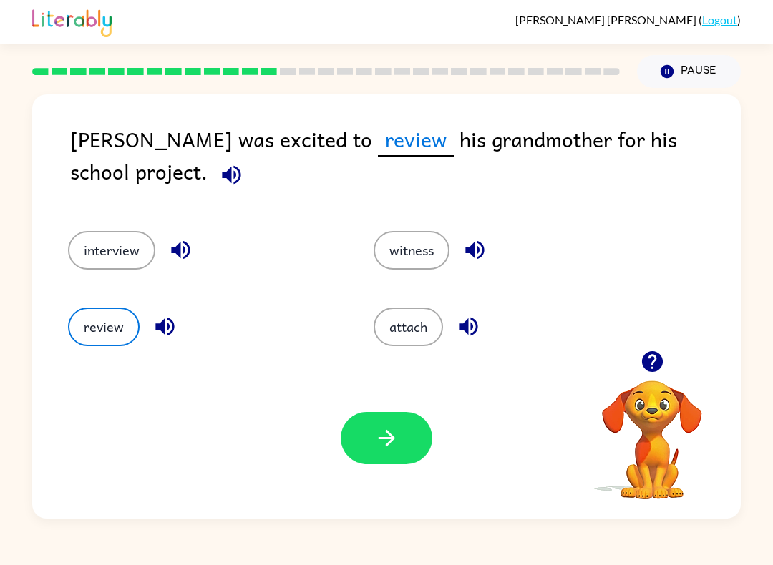
click at [385, 441] on icon "button" at bounding box center [386, 438] width 25 height 25
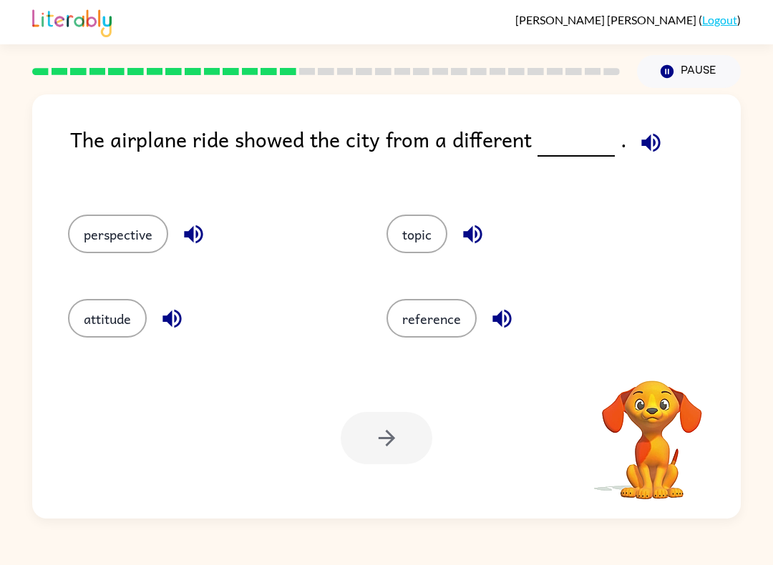
click at [643, 149] on icon "button" at bounding box center [650, 142] width 19 height 19
click at [196, 228] on icon "button" at bounding box center [193, 234] width 19 height 19
click at [179, 322] on icon "button" at bounding box center [172, 318] width 25 height 25
click at [480, 233] on icon "button" at bounding box center [472, 234] width 19 height 19
click at [513, 316] on button "button" at bounding box center [502, 319] width 36 height 36
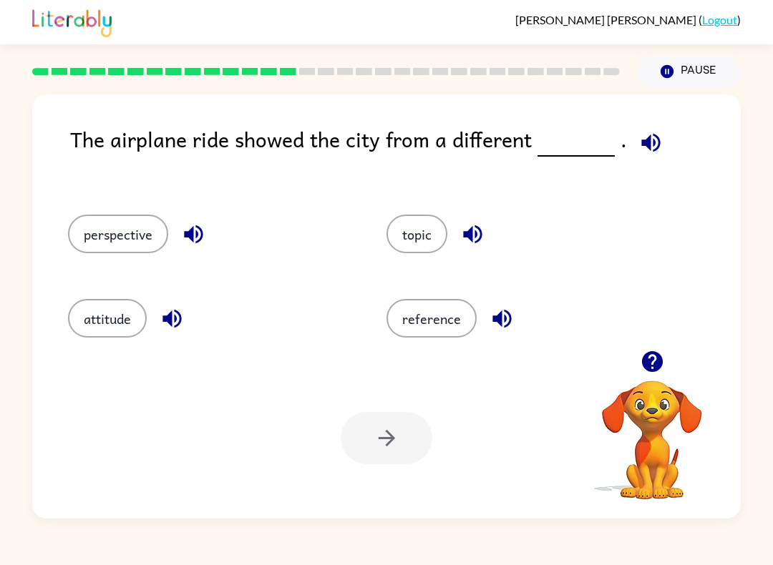
click at [506, 321] on icon "button" at bounding box center [501, 318] width 25 height 25
click at [508, 325] on icon "button" at bounding box center [501, 319] width 19 height 19
click at [139, 228] on button "perspective" at bounding box center [118, 234] width 100 height 39
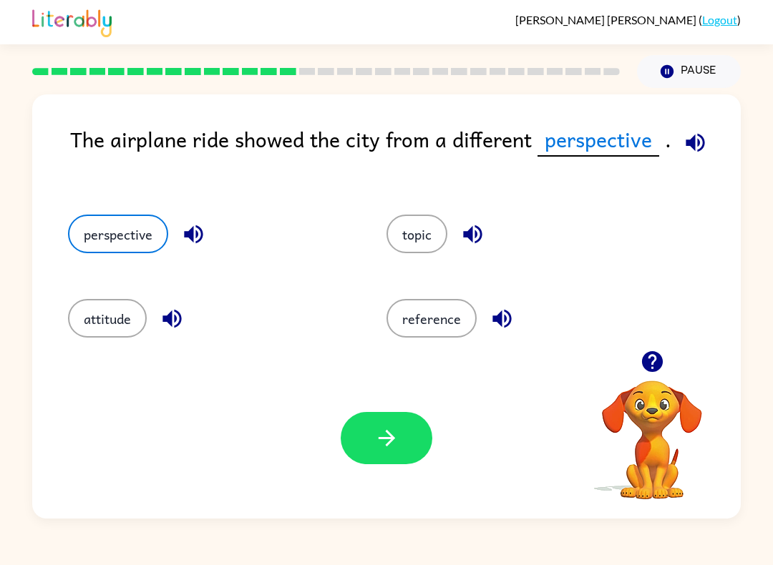
click at [384, 443] on icon "button" at bounding box center [386, 438] width 25 height 25
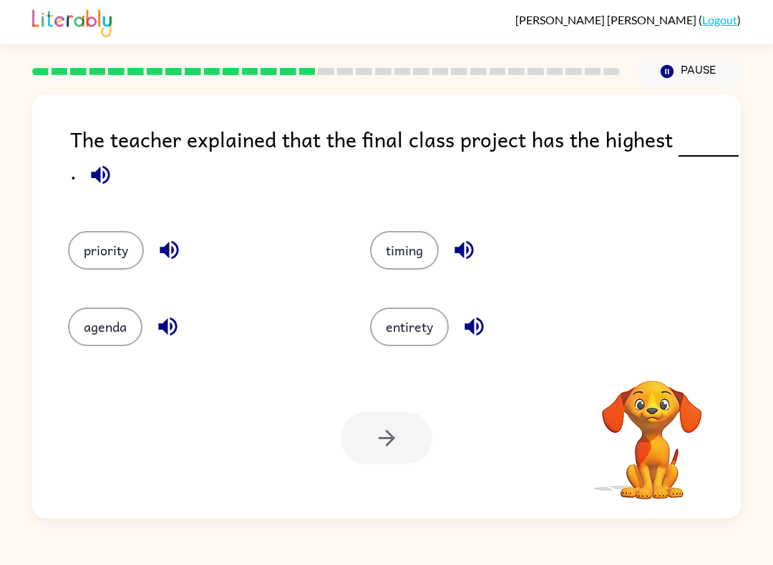
click at [104, 179] on icon "button" at bounding box center [100, 174] width 25 height 25
click at [164, 254] on icon "button" at bounding box center [169, 250] width 19 height 19
click at [167, 331] on icon "button" at bounding box center [167, 327] width 19 height 19
click at [469, 255] on icon "button" at bounding box center [464, 250] width 25 height 25
click at [475, 328] on icon "button" at bounding box center [474, 326] width 25 height 25
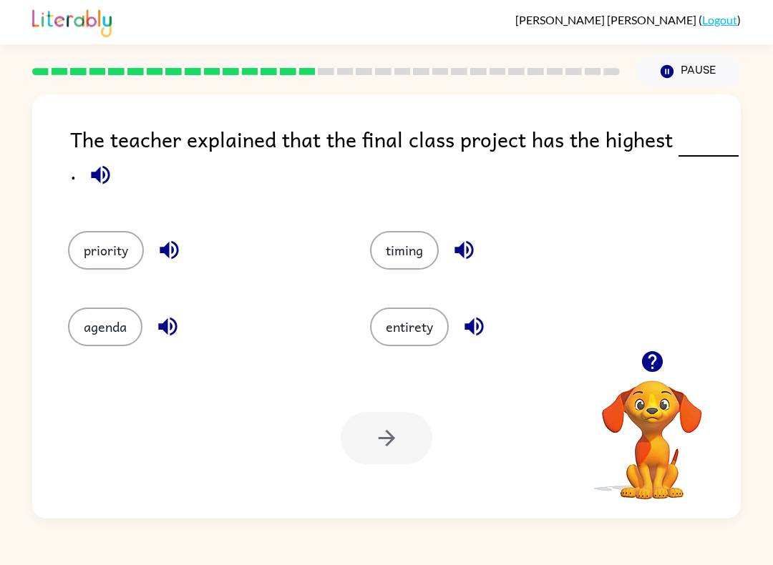
click at [117, 250] on button "priority" at bounding box center [106, 250] width 76 height 39
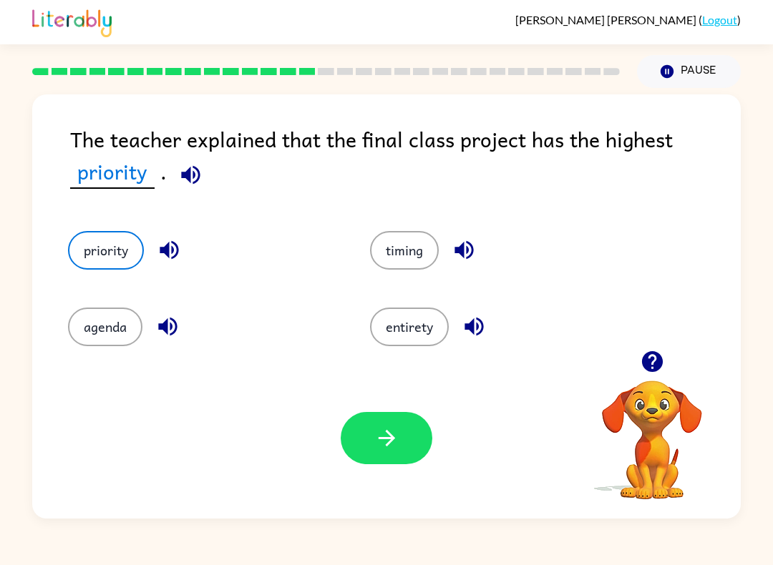
click at [404, 444] on button "button" at bounding box center [387, 438] width 92 height 52
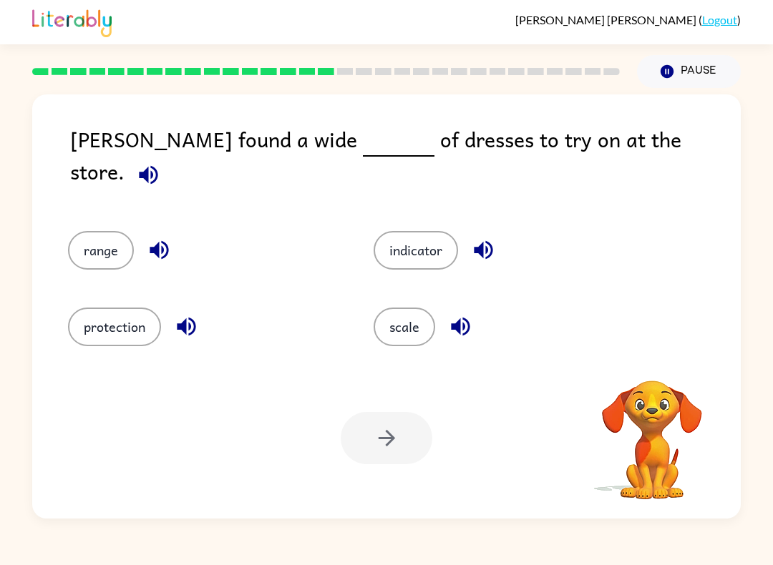
click at [167, 160] on button "button" at bounding box center [148, 175] width 36 height 36
click at [161, 162] on icon "button" at bounding box center [148, 174] width 25 height 25
click at [165, 239] on icon "button" at bounding box center [159, 250] width 25 height 25
click at [195, 327] on icon "button" at bounding box center [186, 326] width 25 height 25
click at [469, 323] on icon "button" at bounding box center [460, 327] width 19 height 19
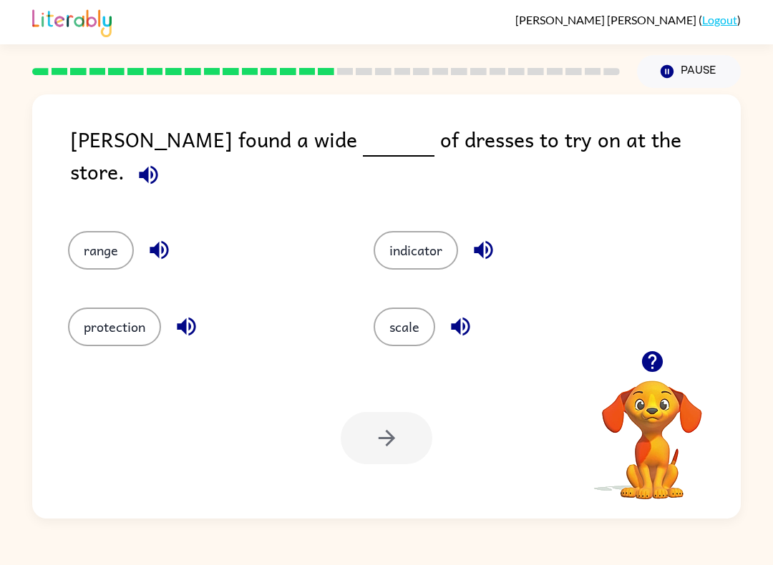
click at [494, 243] on icon "button" at bounding box center [483, 250] width 25 height 25
click at [192, 328] on icon "button" at bounding box center [186, 326] width 25 height 25
click at [160, 244] on icon "button" at bounding box center [159, 250] width 25 height 25
click at [471, 315] on icon "button" at bounding box center [460, 326] width 25 height 25
click at [414, 323] on button "scale" at bounding box center [405, 327] width 62 height 39
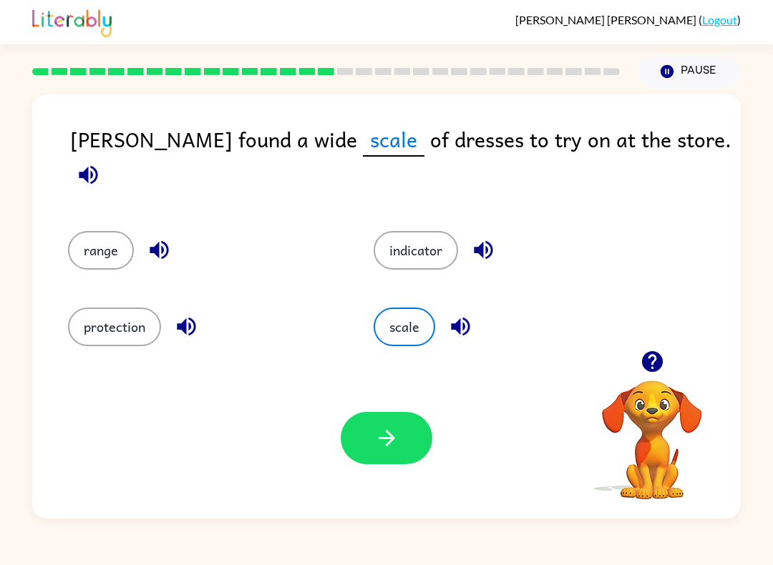
click at [396, 449] on icon "button" at bounding box center [386, 438] width 25 height 25
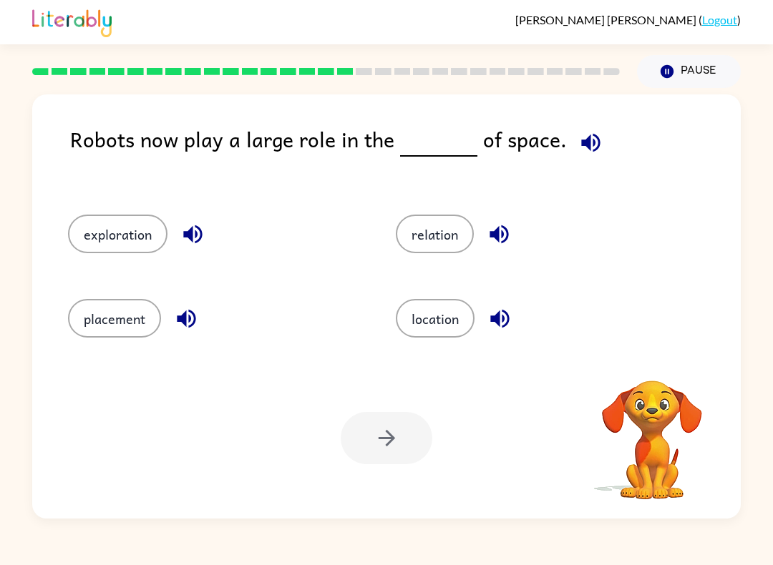
click at [591, 152] on icon "button" at bounding box center [590, 142] width 25 height 25
click at [587, 148] on icon "button" at bounding box center [590, 142] width 19 height 19
click at [188, 231] on icon "button" at bounding box center [192, 234] width 25 height 25
click at [190, 320] on icon "button" at bounding box center [186, 319] width 19 height 19
click at [503, 239] on icon "button" at bounding box center [499, 234] width 25 height 25
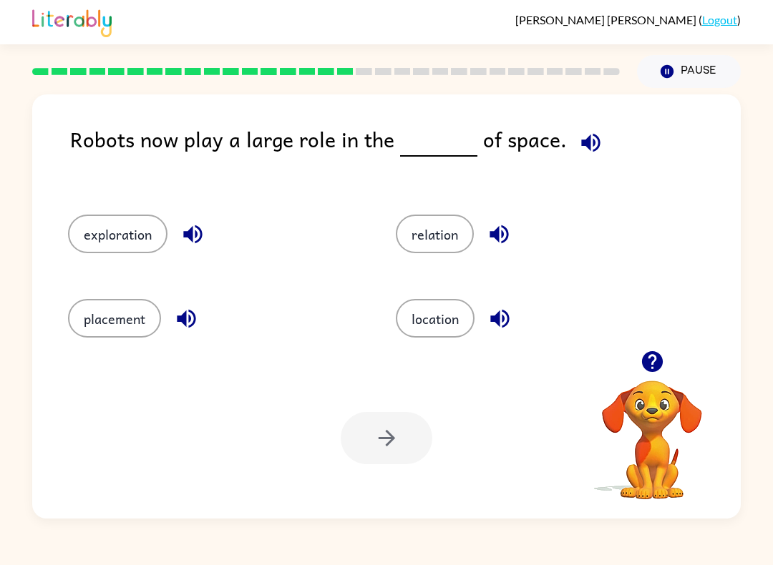
click at [127, 231] on button "exploration" at bounding box center [117, 234] width 99 height 39
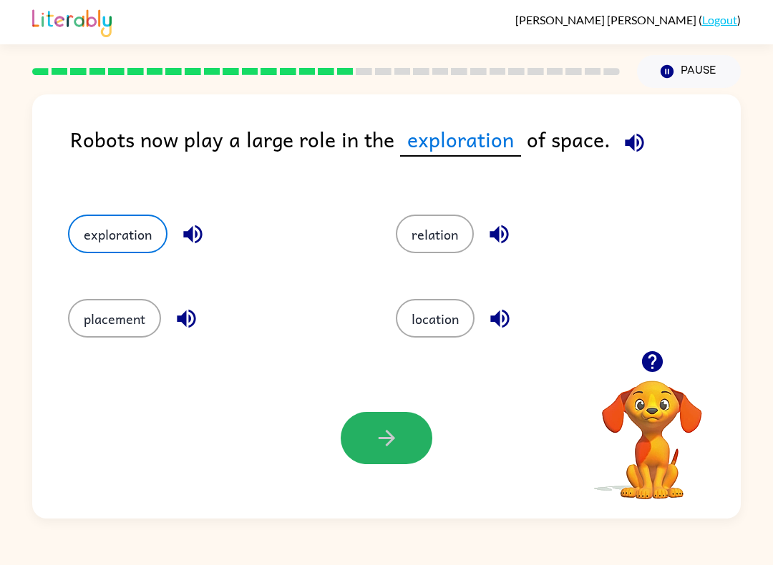
click at [380, 440] on icon "button" at bounding box center [386, 438] width 25 height 25
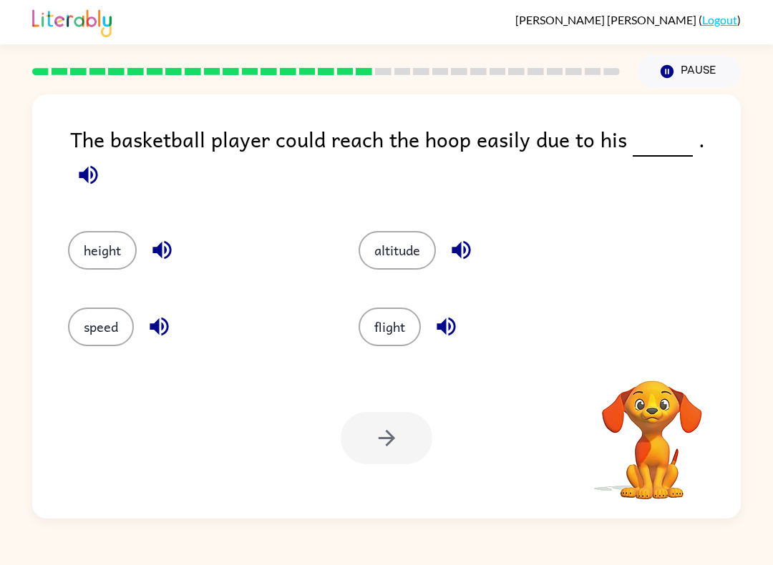
click at [97, 165] on icon "button" at bounding box center [88, 174] width 19 height 19
click at [101, 162] on icon "button" at bounding box center [88, 174] width 25 height 25
click at [97, 165] on icon "button" at bounding box center [88, 174] width 19 height 19
click at [739, 133] on div "The basketball player could reach the hoop easily due to his ." at bounding box center [405, 162] width 670 height 79
click at [101, 162] on icon "button" at bounding box center [88, 174] width 25 height 25
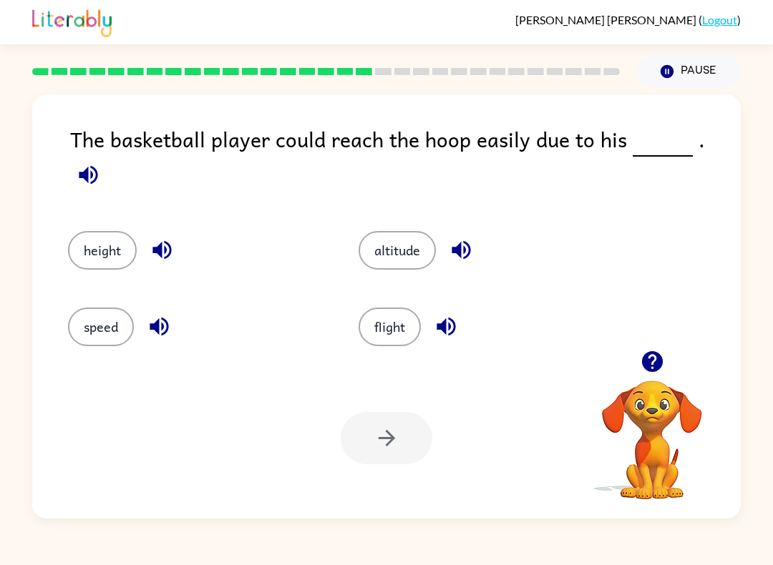
click at [476, 235] on button "button" at bounding box center [461, 250] width 36 height 36
click at [447, 318] on icon "button" at bounding box center [445, 327] width 19 height 19
click at [143, 312] on button "button" at bounding box center [159, 326] width 36 height 36
click at [161, 241] on icon "button" at bounding box center [161, 250] width 19 height 19
click at [401, 323] on button "flight" at bounding box center [389, 327] width 62 height 39
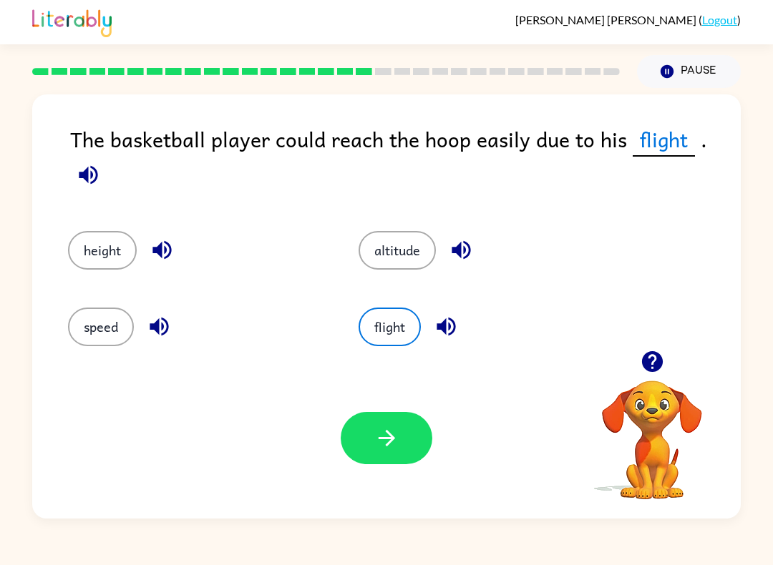
click at [370, 441] on button "button" at bounding box center [387, 438] width 92 height 52
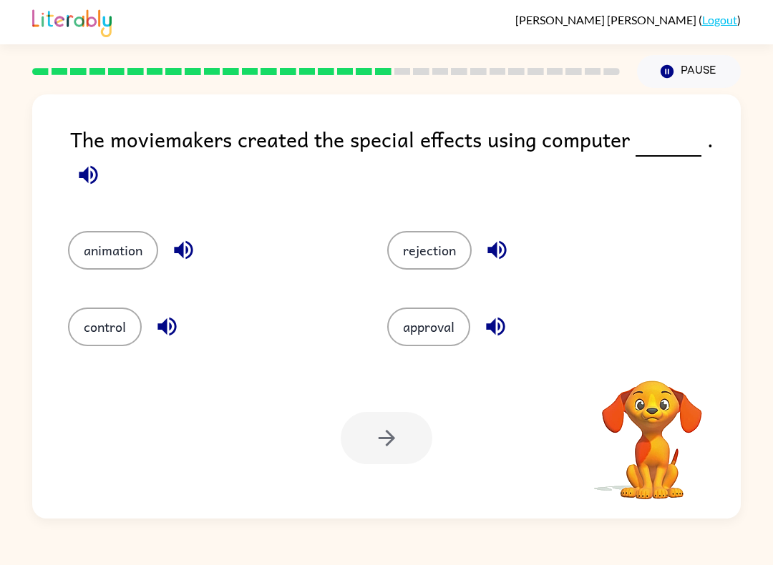
click at [97, 177] on icon "button" at bounding box center [88, 174] width 19 height 19
click at [91, 190] on button "button" at bounding box center [88, 175] width 36 height 36
click at [190, 248] on icon "button" at bounding box center [183, 250] width 25 height 25
click at [192, 253] on icon "button" at bounding box center [183, 250] width 19 height 19
click at [175, 325] on icon "button" at bounding box center [166, 327] width 19 height 19
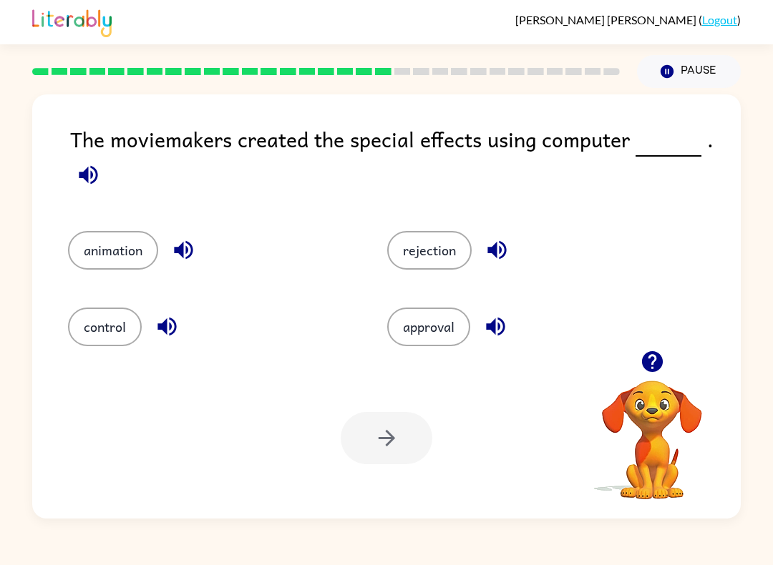
click at [497, 235] on button "button" at bounding box center [497, 250] width 36 height 36
click at [503, 331] on icon "button" at bounding box center [495, 326] width 25 height 25
click at [130, 254] on button "animation" at bounding box center [113, 250] width 90 height 39
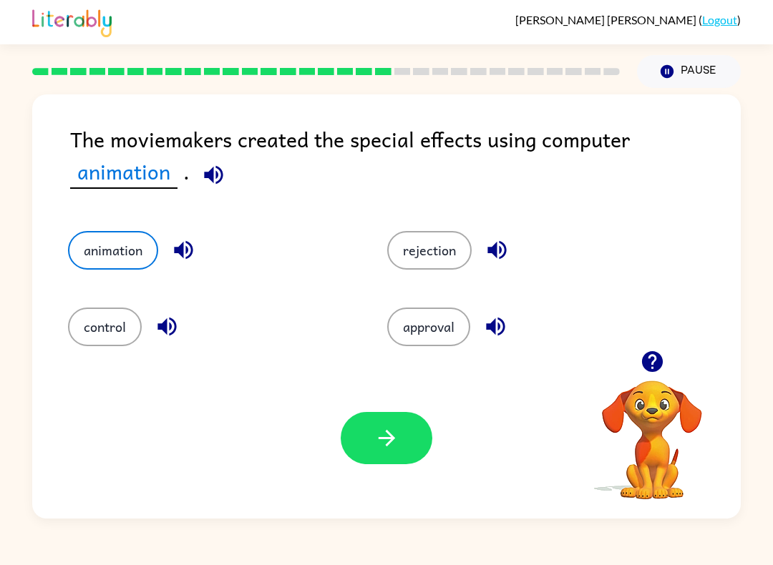
click at [396, 427] on icon "button" at bounding box center [386, 438] width 25 height 25
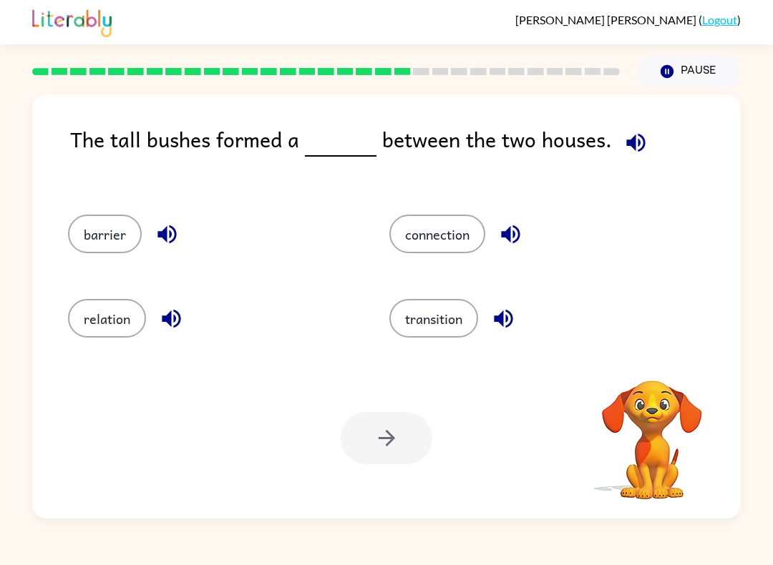
click at [625, 149] on icon "button" at bounding box center [635, 142] width 25 height 25
click at [168, 243] on icon "button" at bounding box center [167, 234] width 25 height 25
click at [170, 320] on icon "button" at bounding box center [171, 319] width 19 height 19
click at [508, 223] on icon "button" at bounding box center [510, 234] width 25 height 25
click at [511, 325] on icon "button" at bounding box center [503, 319] width 19 height 19
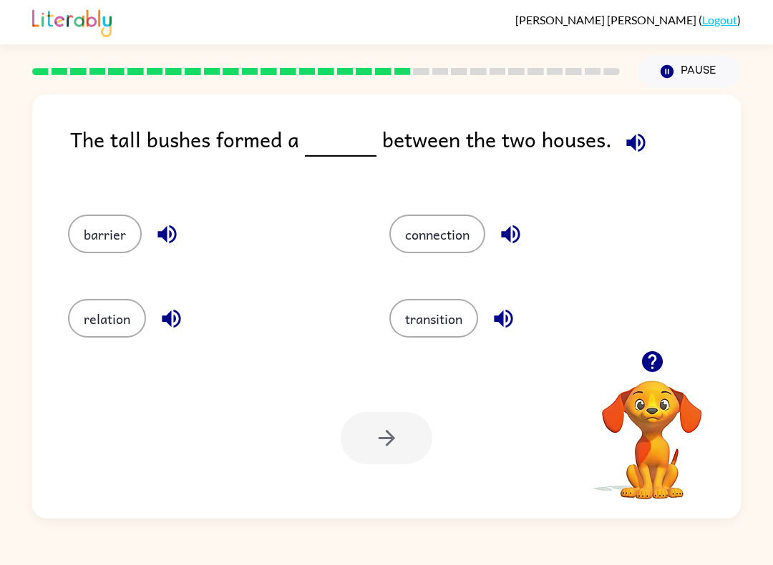
click at [444, 228] on button "connection" at bounding box center [437, 234] width 96 height 39
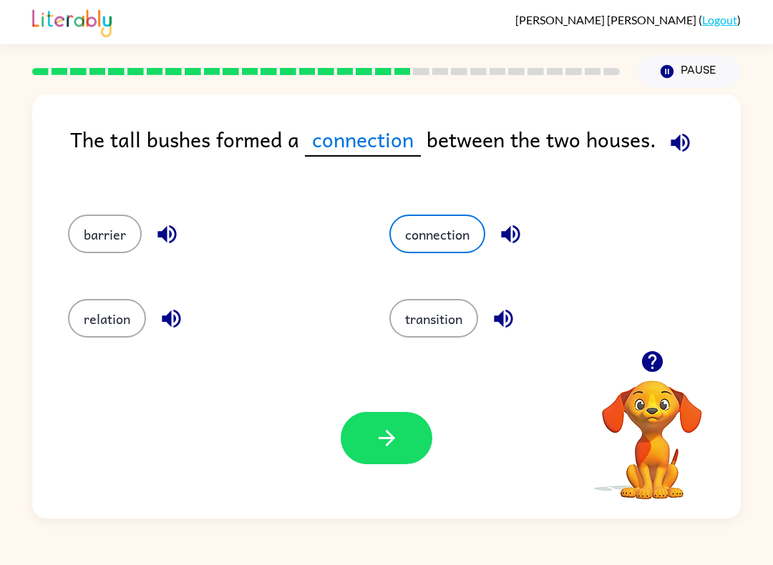
click at [365, 462] on button "button" at bounding box center [387, 438] width 92 height 52
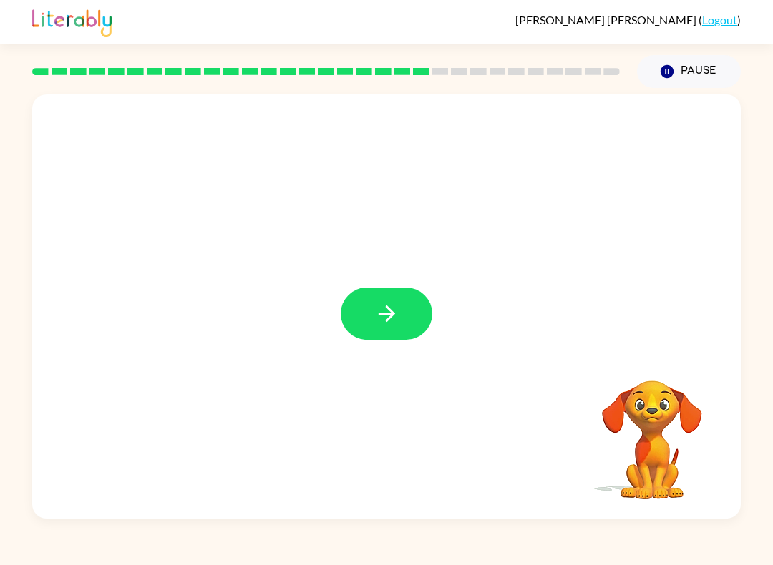
click at [367, 316] on button "button" at bounding box center [387, 314] width 92 height 52
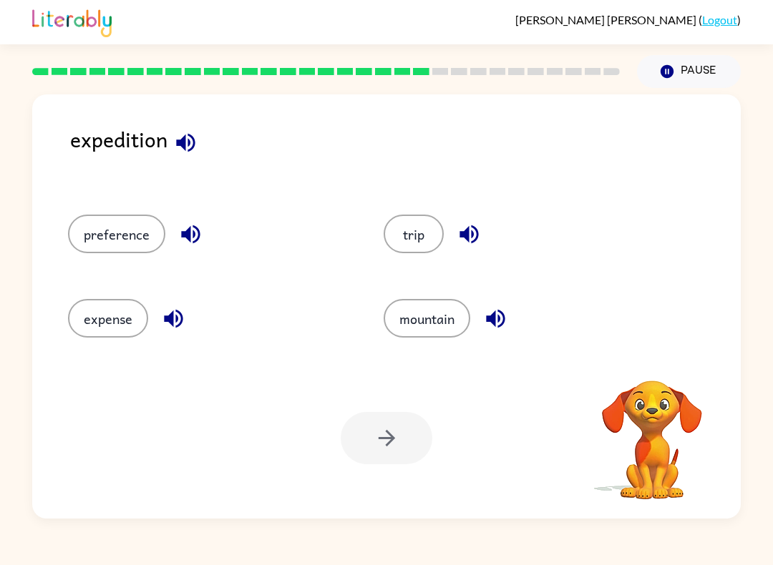
click at [185, 139] on icon "button" at bounding box center [185, 142] width 19 height 19
click at [186, 147] on icon "button" at bounding box center [185, 142] width 25 height 25
click at [195, 235] on icon "button" at bounding box center [190, 234] width 25 height 25
click at [174, 328] on icon "button" at bounding box center [173, 318] width 25 height 25
click at [498, 321] on icon "button" at bounding box center [495, 318] width 25 height 25
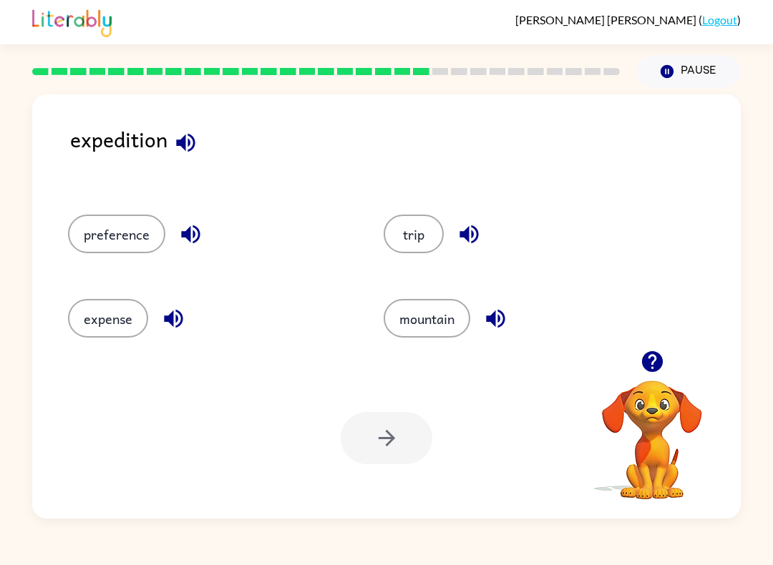
click at [457, 228] on icon "button" at bounding box center [469, 234] width 25 height 25
click at [398, 239] on button "trip" at bounding box center [414, 234] width 60 height 39
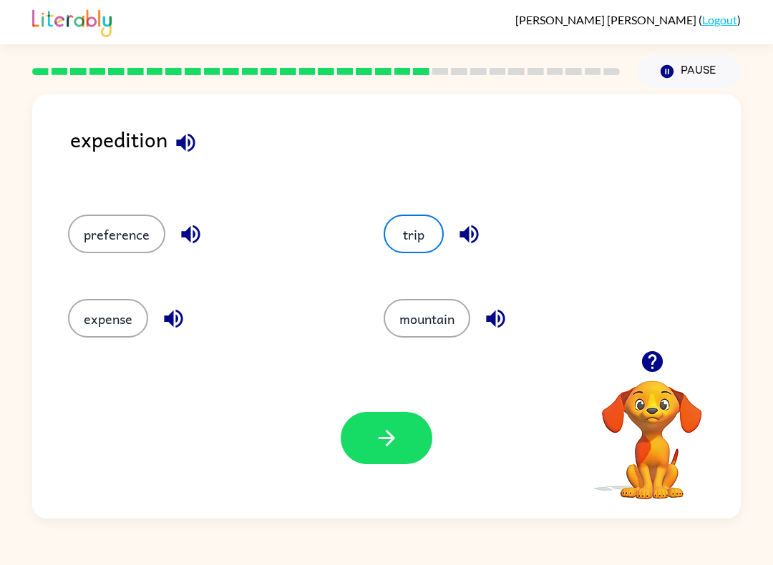
click at [360, 424] on button "button" at bounding box center [387, 438] width 92 height 52
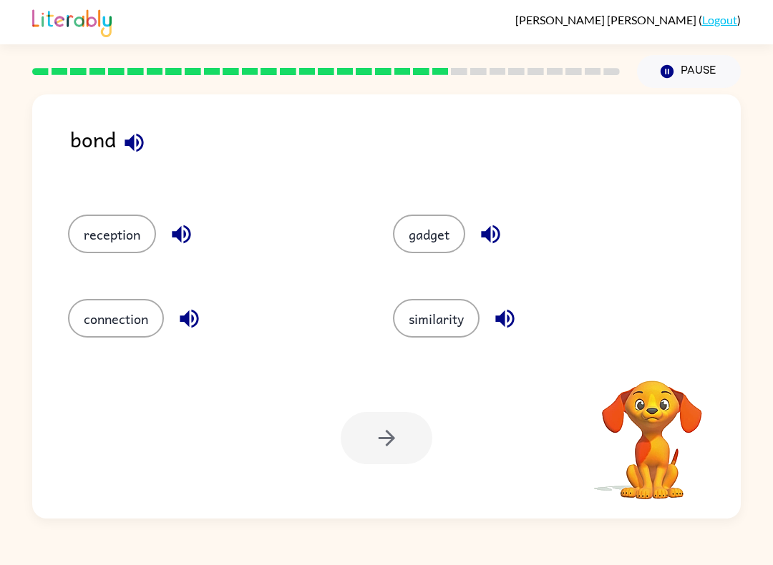
click at [130, 142] on icon "button" at bounding box center [134, 142] width 19 height 19
click at [182, 226] on icon "button" at bounding box center [181, 234] width 25 height 25
click at [190, 325] on icon "button" at bounding box center [189, 318] width 25 height 25
click at [516, 321] on icon "button" at bounding box center [504, 318] width 25 height 25
click at [485, 233] on icon "button" at bounding box center [490, 234] width 19 height 19
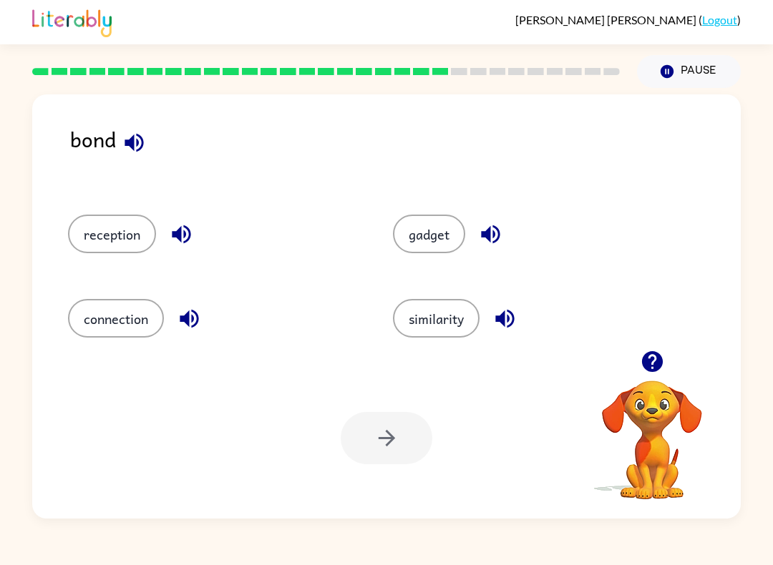
click at [150, 148] on button "button" at bounding box center [134, 143] width 36 height 36
click at [180, 235] on icon "button" at bounding box center [181, 234] width 19 height 19
click at [197, 325] on icon "button" at bounding box center [189, 319] width 19 height 19
click at [141, 323] on button "connection" at bounding box center [116, 318] width 96 height 39
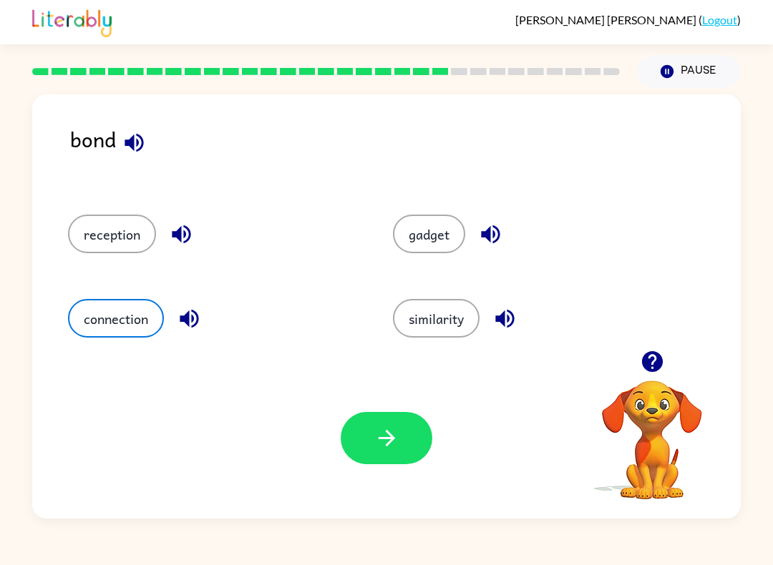
click at [387, 417] on button "button" at bounding box center [387, 438] width 92 height 52
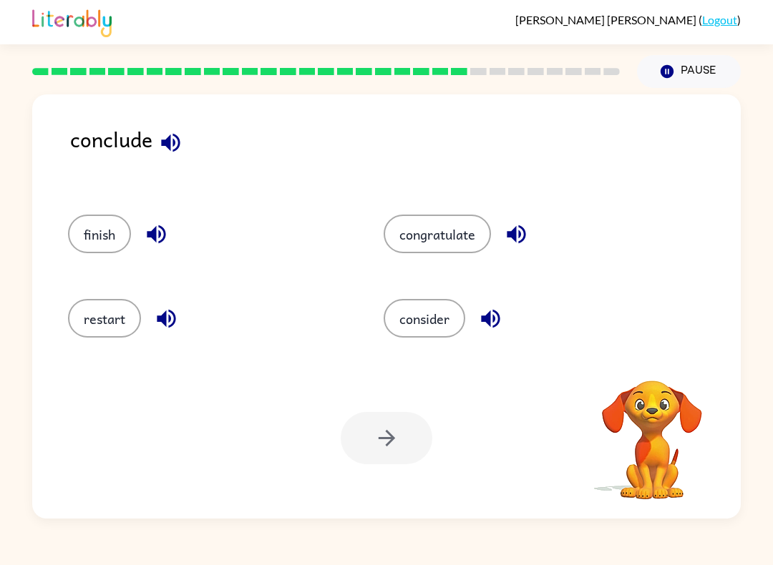
click at [167, 144] on icon "button" at bounding box center [170, 142] width 19 height 19
click at [174, 142] on icon "button" at bounding box center [170, 142] width 19 height 19
click at [163, 236] on icon "button" at bounding box center [156, 234] width 25 height 25
click at [165, 323] on icon "button" at bounding box center [166, 319] width 19 height 19
click at [494, 320] on icon "button" at bounding box center [490, 319] width 19 height 19
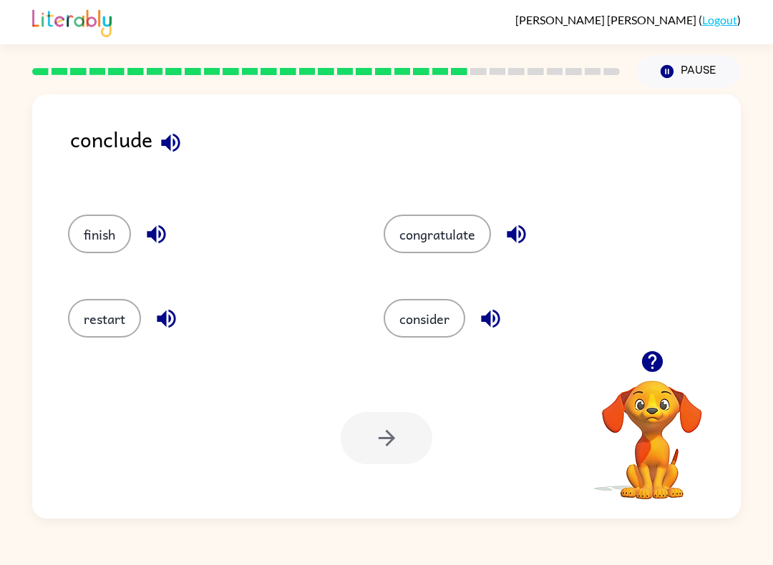
click at [528, 230] on icon "button" at bounding box center [516, 234] width 25 height 25
click at [112, 244] on button "finish" at bounding box center [99, 234] width 63 height 39
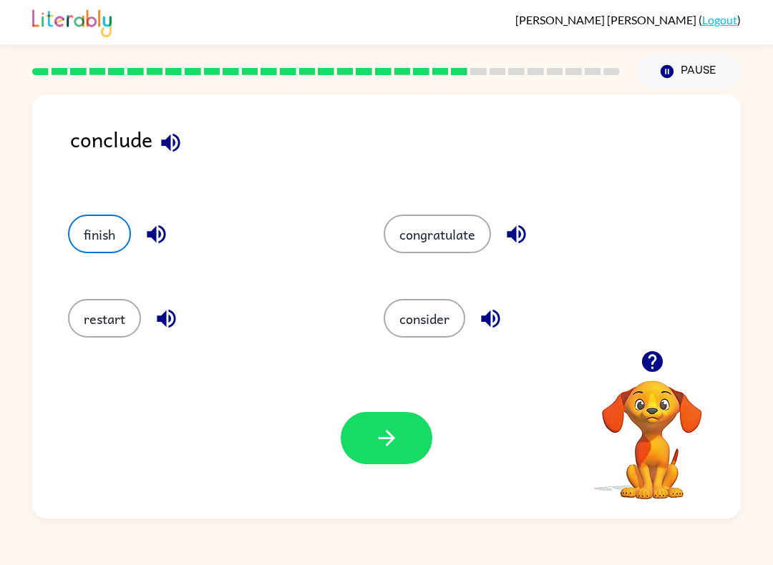
click at [365, 429] on button "button" at bounding box center [387, 438] width 92 height 52
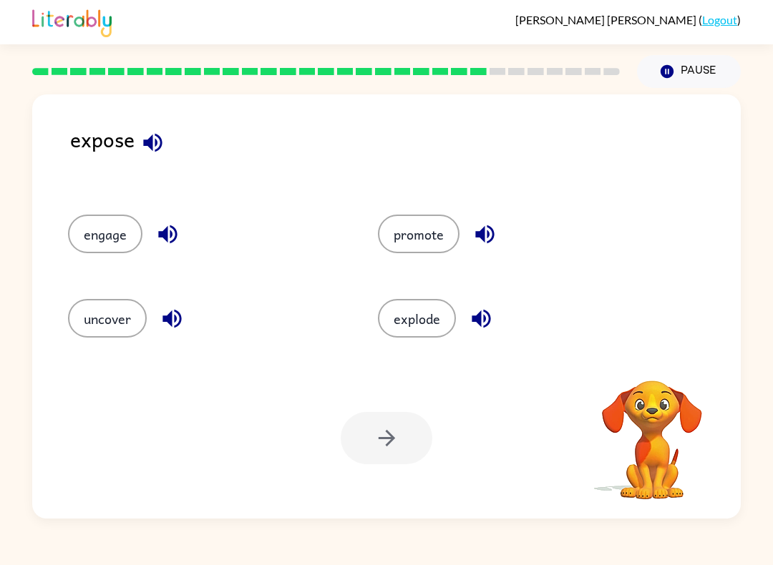
click at [161, 150] on icon "button" at bounding box center [152, 142] width 25 height 25
click at [139, 142] on button "button" at bounding box center [153, 143] width 36 height 36
click at [172, 234] on icon "button" at bounding box center [167, 234] width 19 height 19
click at [180, 321] on icon "button" at bounding box center [172, 318] width 25 height 25
click at [136, 320] on button "uncover" at bounding box center [107, 318] width 79 height 39
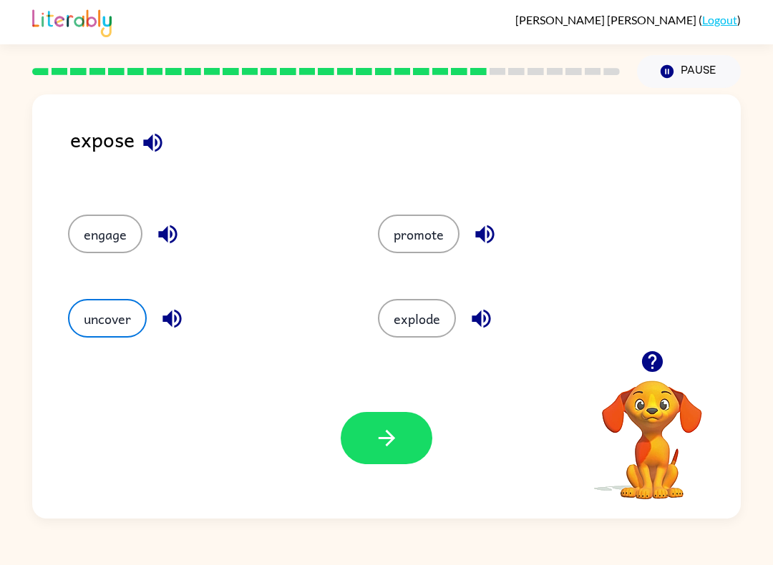
click at [402, 445] on button "button" at bounding box center [387, 438] width 92 height 52
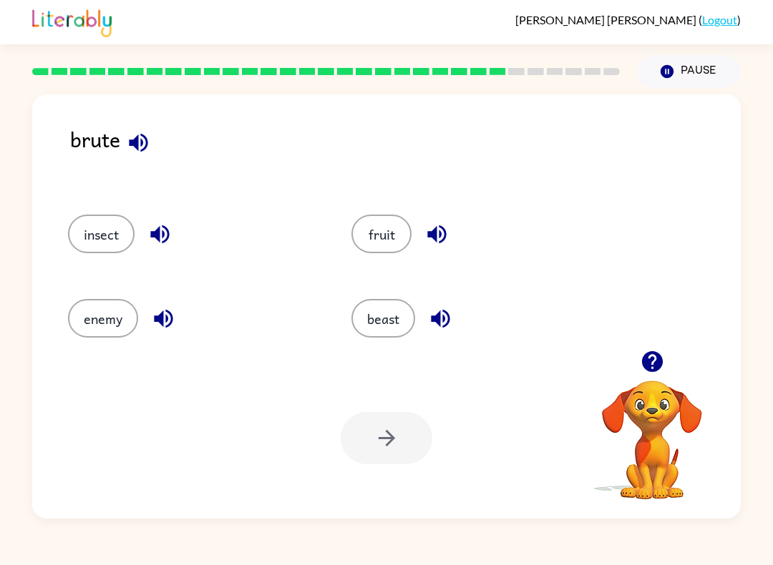
click at [140, 152] on icon "button" at bounding box center [138, 142] width 25 height 25
click at [145, 144] on icon "button" at bounding box center [138, 142] width 25 height 25
click at [160, 229] on icon "button" at bounding box center [159, 234] width 19 height 19
click at [168, 319] on icon "button" at bounding box center [163, 318] width 25 height 25
click at [440, 318] on icon "button" at bounding box center [440, 319] width 19 height 19
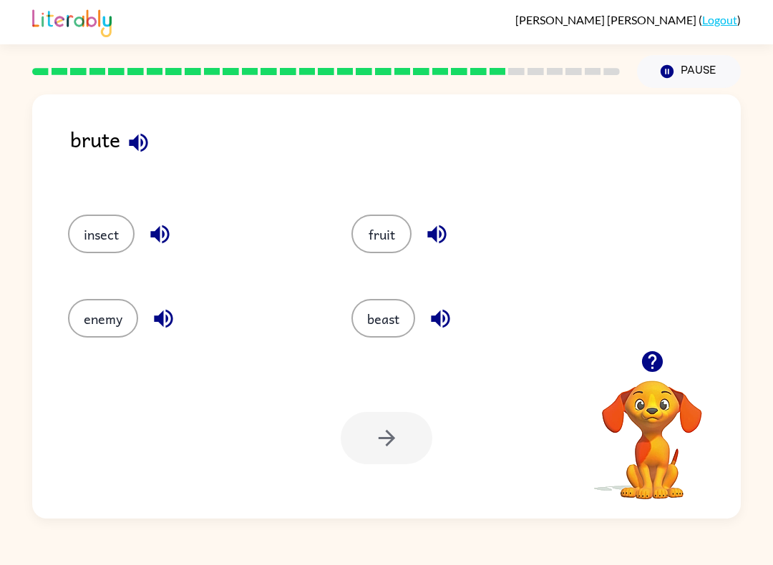
click at [440, 240] on icon "button" at bounding box center [436, 234] width 25 height 25
click at [105, 242] on button "insect" at bounding box center [101, 234] width 67 height 39
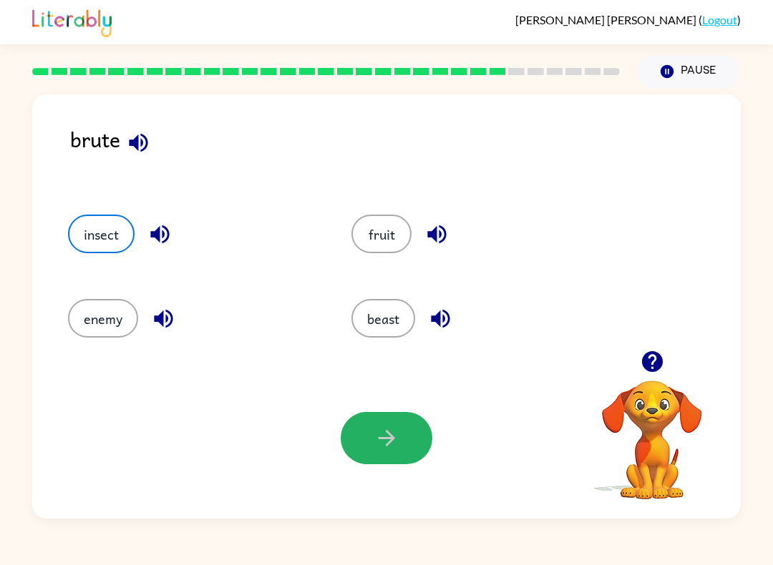
click at [358, 442] on button "button" at bounding box center [387, 438] width 92 height 52
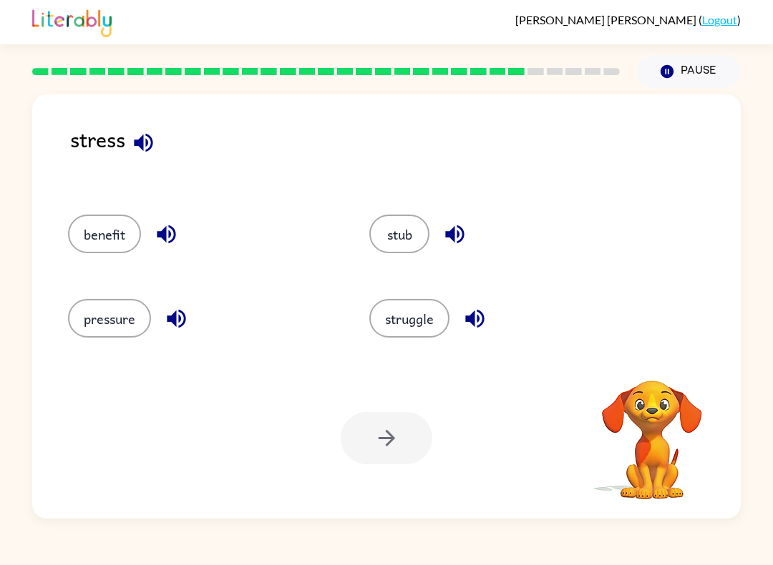
click at [137, 146] on icon "button" at bounding box center [143, 142] width 19 height 19
click at [147, 140] on icon "button" at bounding box center [143, 142] width 25 height 25
click at [171, 238] on icon "button" at bounding box center [166, 234] width 25 height 25
click at [186, 325] on icon "button" at bounding box center [176, 318] width 25 height 25
click at [114, 312] on button "pressure" at bounding box center [109, 318] width 83 height 39
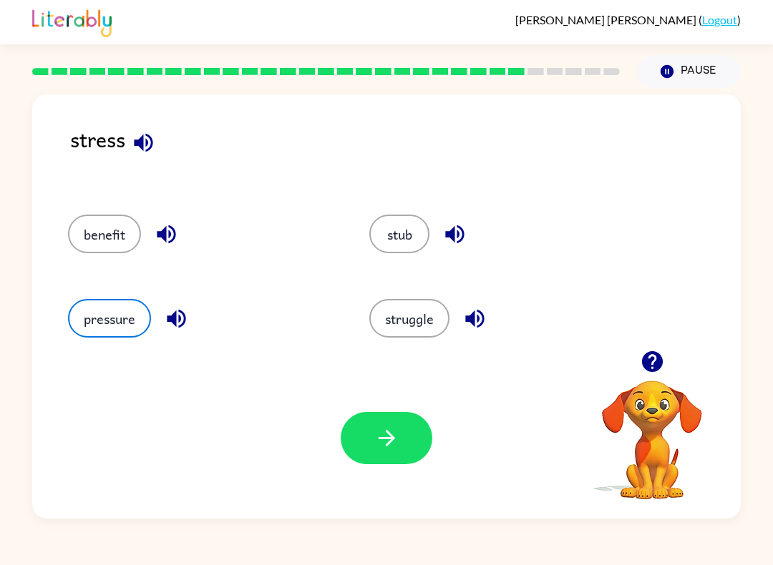
click at [392, 436] on icon "button" at bounding box center [386, 438] width 25 height 25
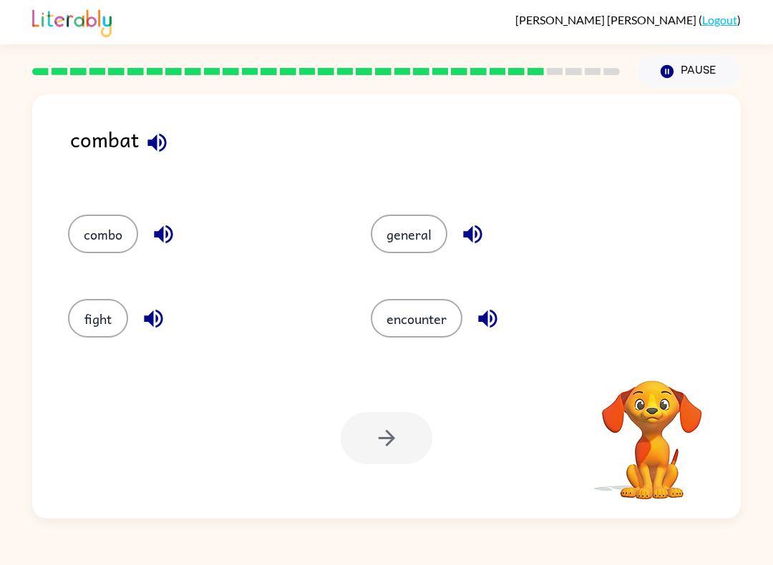
click at [157, 138] on icon "button" at bounding box center [157, 142] width 25 height 25
click at [159, 141] on icon "button" at bounding box center [156, 142] width 19 height 19
click at [167, 233] on icon "button" at bounding box center [163, 234] width 19 height 19
click at [155, 321] on icon "button" at bounding box center [153, 318] width 25 height 25
click at [108, 315] on button "fight" at bounding box center [98, 318] width 60 height 39
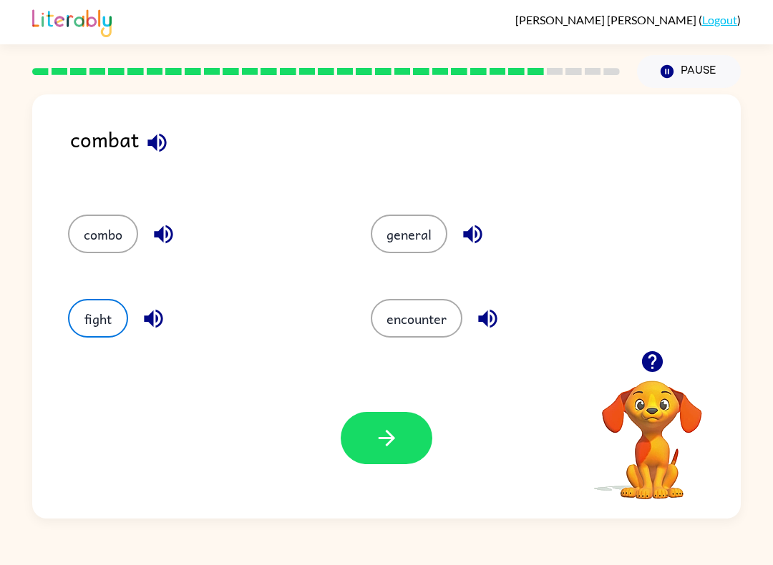
click at [357, 463] on button "button" at bounding box center [387, 438] width 92 height 52
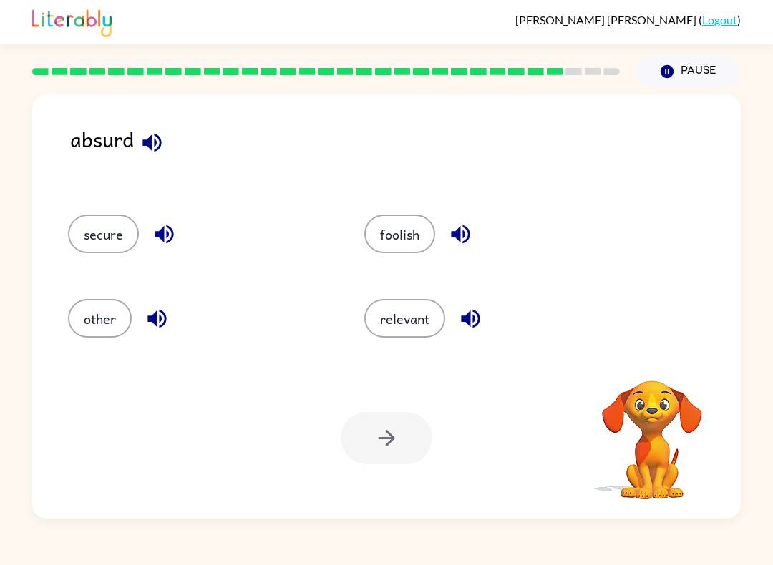
click at [152, 151] on icon "button" at bounding box center [151, 142] width 19 height 19
click at [154, 143] on icon "button" at bounding box center [152, 142] width 25 height 25
click at [158, 146] on icon "button" at bounding box center [152, 142] width 25 height 25
click at [170, 236] on icon "button" at bounding box center [164, 234] width 25 height 25
click at [160, 321] on icon "button" at bounding box center [156, 319] width 19 height 19
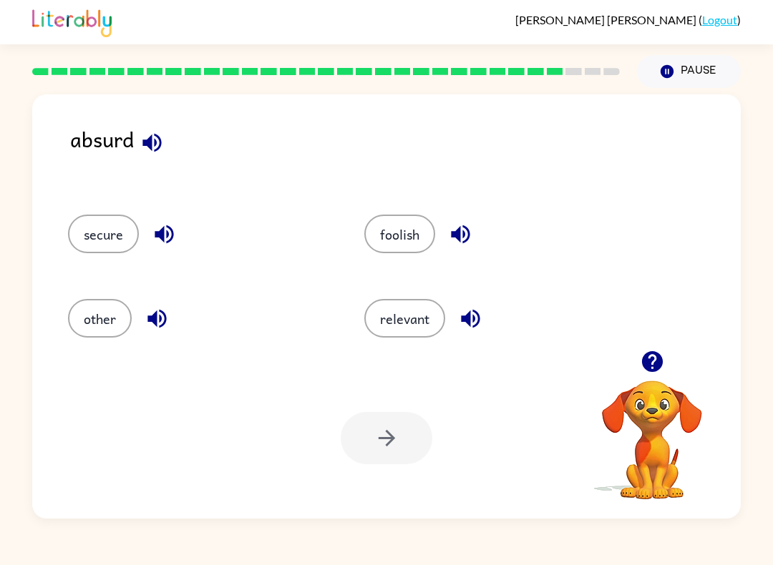
click at [117, 242] on button "secure" at bounding box center [103, 234] width 71 height 39
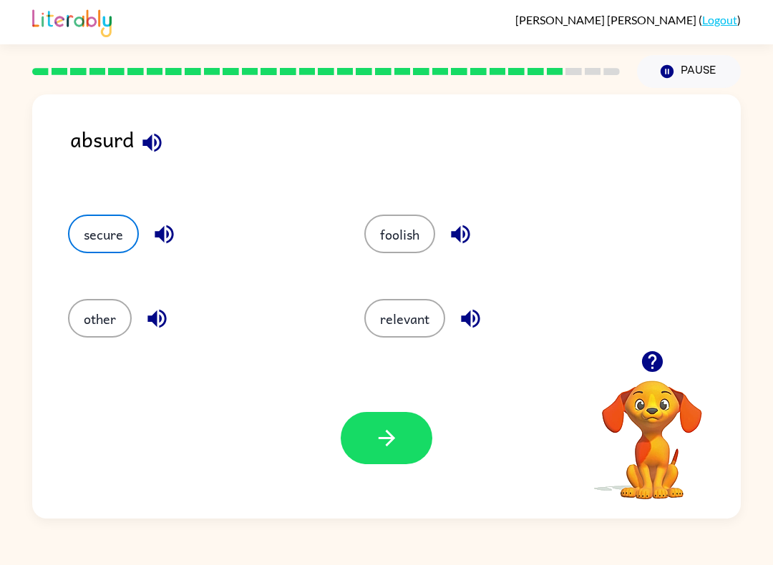
click at [380, 438] on icon "button" at bounding box center [386, 438] width 25 height 25
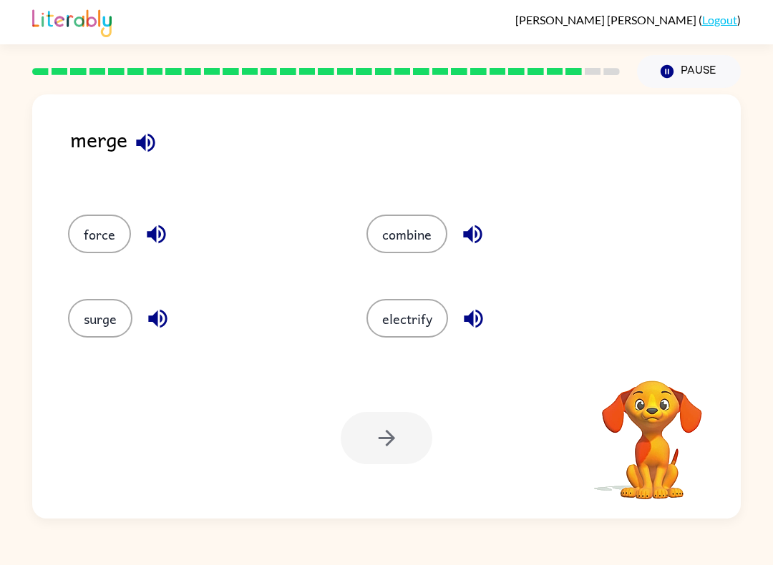
click at [146, 147] on icon "button" at bounding box center [145, 142] width 19 height 19
click at [152, 147] on icon "button" at bounding box center [145, 142] width 19 height 19
click at [155, 236] on icon "button" at bounding box center [156, 234] width 19 height 19
click at [158, 320] on icon "button" at bounding box center [157, 318] width 25 height 25
click at [457, 321] on button "button" at bounding box center [473, 319] width 36 height 36
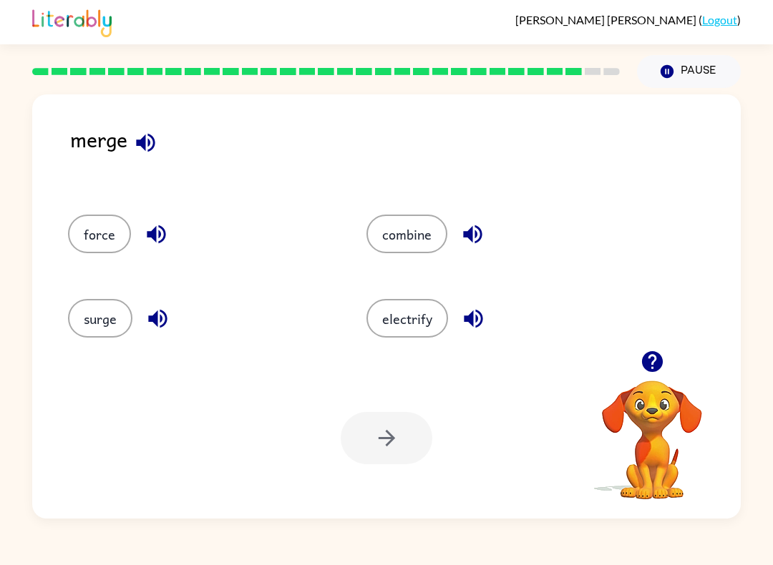
click at [472, 238] on icon "button" at bounding box center [472, 234] width 25 height 25
click at [150, 145] on icon "button" at bounding box center [145, 142] width 19 height 19
click at [157, 239] on icon "button" at bounding box center [156, 234] width 25 height 25
click at [150, 324] on icon "button" at bounding box center [157, 318] width 25 height 25
click at [469, 319] on icon "button" at bounding box center [473, 319] width 19 height 19
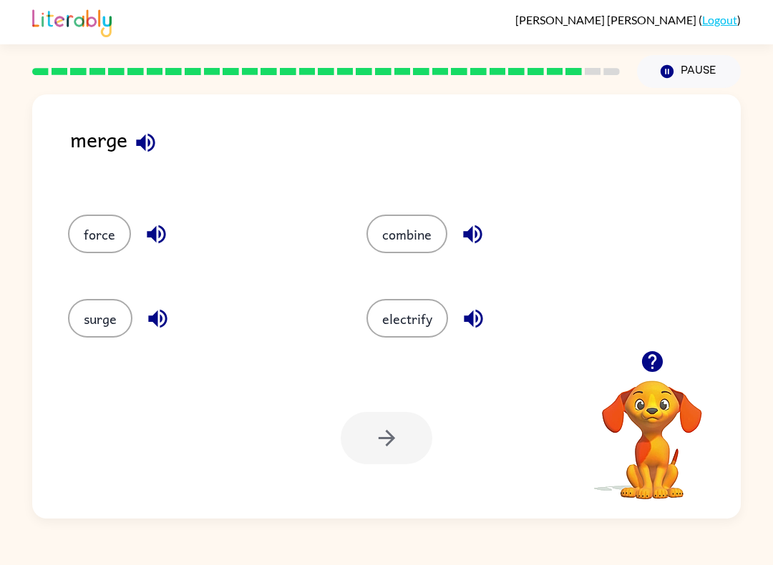
click at [426, 325] on button "electrify" at bounding box center [407, 318] width 82 height 39
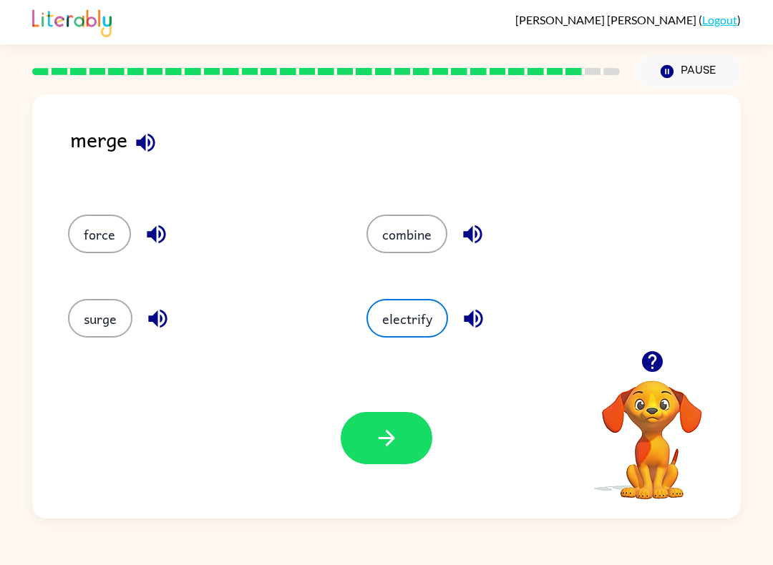
click at [388, 439] on icon "button" at bounding box center [386, 438] width 16 height 16
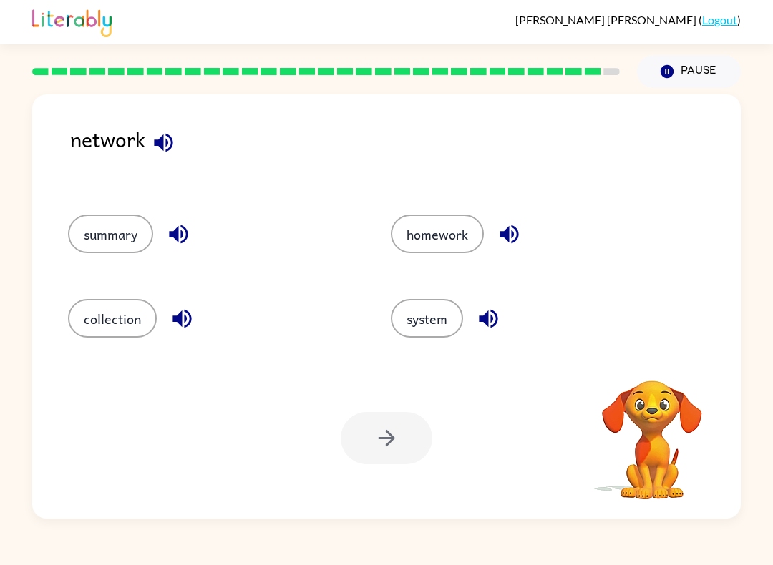
click at [169, 139] on icon "button" at bounding box center [163, 142] width 25 height 25
click at [160, 152] on icon "button" at bounding box center [163, 142] width 25 height 25
click at [165, 155] on icon "button" at bounding box center [163, 142] width 25 height 25
click at [158, 140] on icon "button" at bounding box center [163, 142] width 25 height 25
click at [163, 145] on icon "button" at bounding box center [163, 142] width 19 height 19
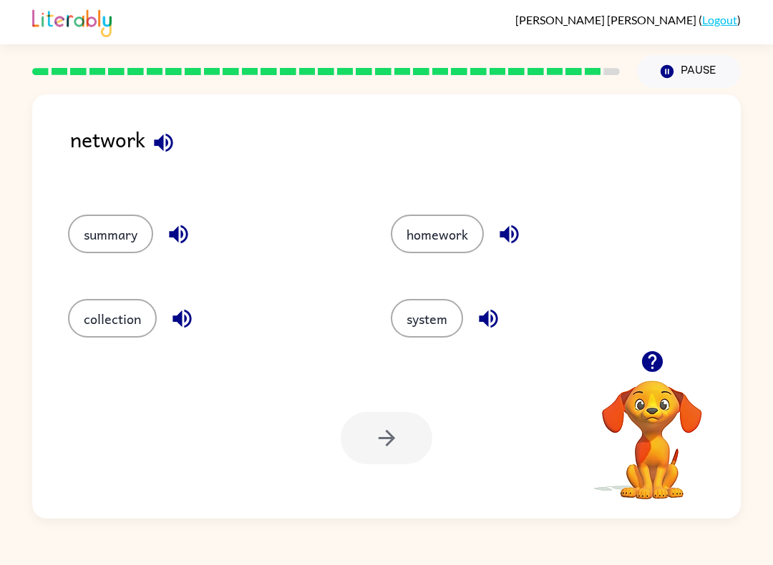
click at [180, 234] on icon "button" at bounding box center [178, 234] width 25 height 25
click at [176, 316] on icon "button" at bounding box center [182, 318] width 25 height 25
click at [488, 327] on icon "button" at bounding box center [488, 318] width 25 height 25
click at [513, 238] on icon "button" at bounding box center [508, 234] width 19 height 19
click at [439, 328] on button "system" at bounding box center [427, 318] width 72 height 39
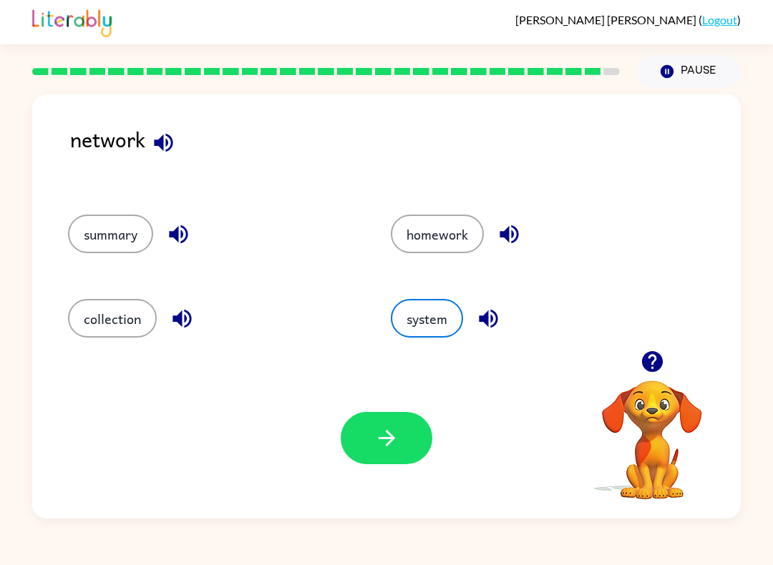
click at [381, 445] on icon "button" at bounding box center [386, 438] width 25 height 25
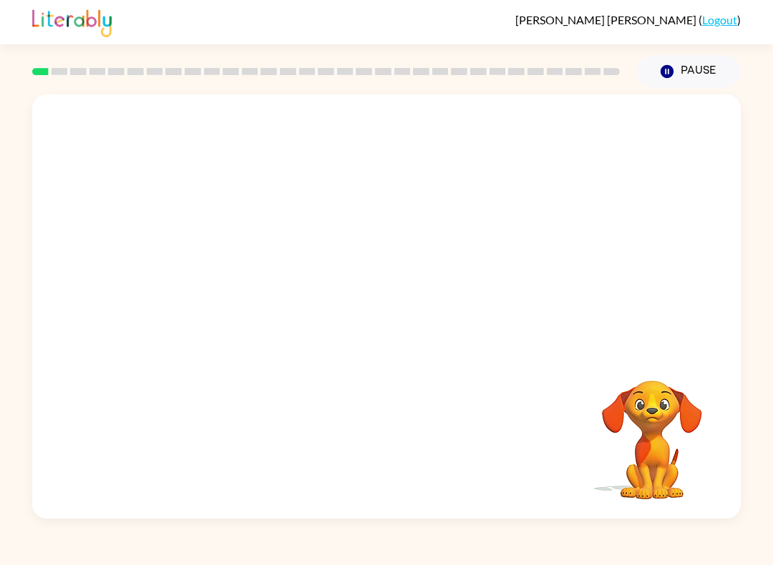
click at [673, 71] on icon "button" at bounding box center [666, 71] width 13 height 13
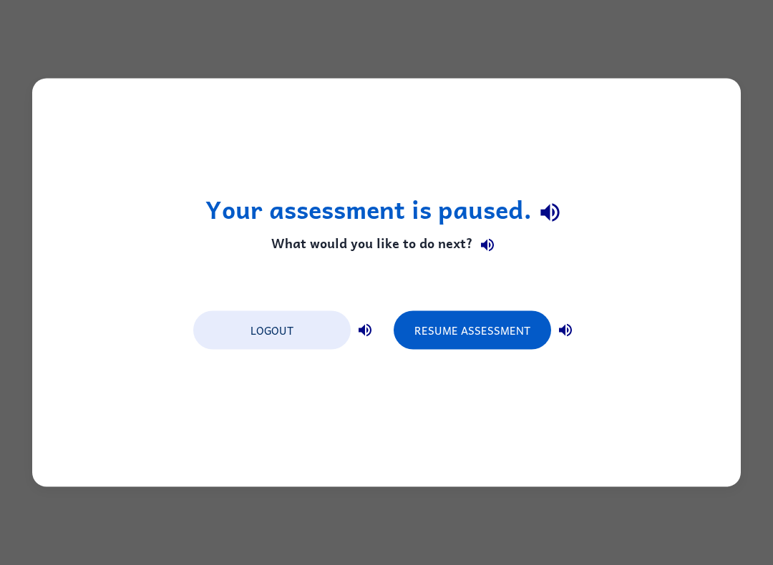
click at [750, 205] on div "Your assessment is paused. What would you like to do next? Logout Resume Assess…" at bounding box center [386, 282] width 773 height 565
click at [260, 328] on button "Logout" at bounding box center [271, 330] width 157 height 39
